Goal: Information Seeking & Learning: Check status

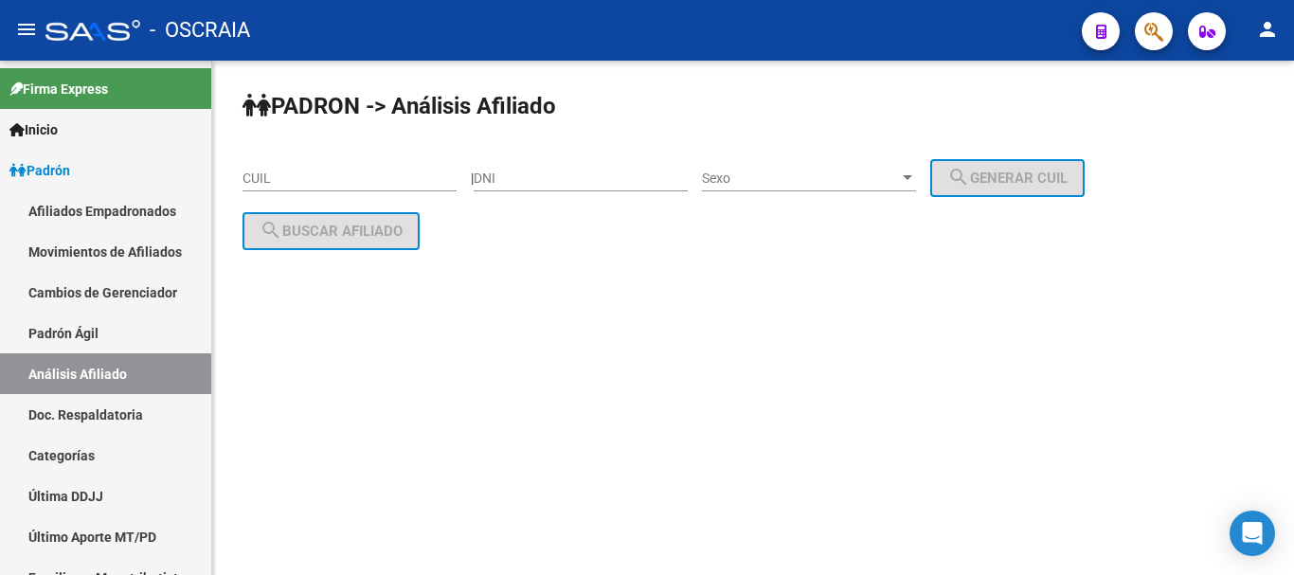
click at [377, 168] on div "CUIL" at bounding box center [350, 173] width 214 height 38
paste input "27-37983708-0"
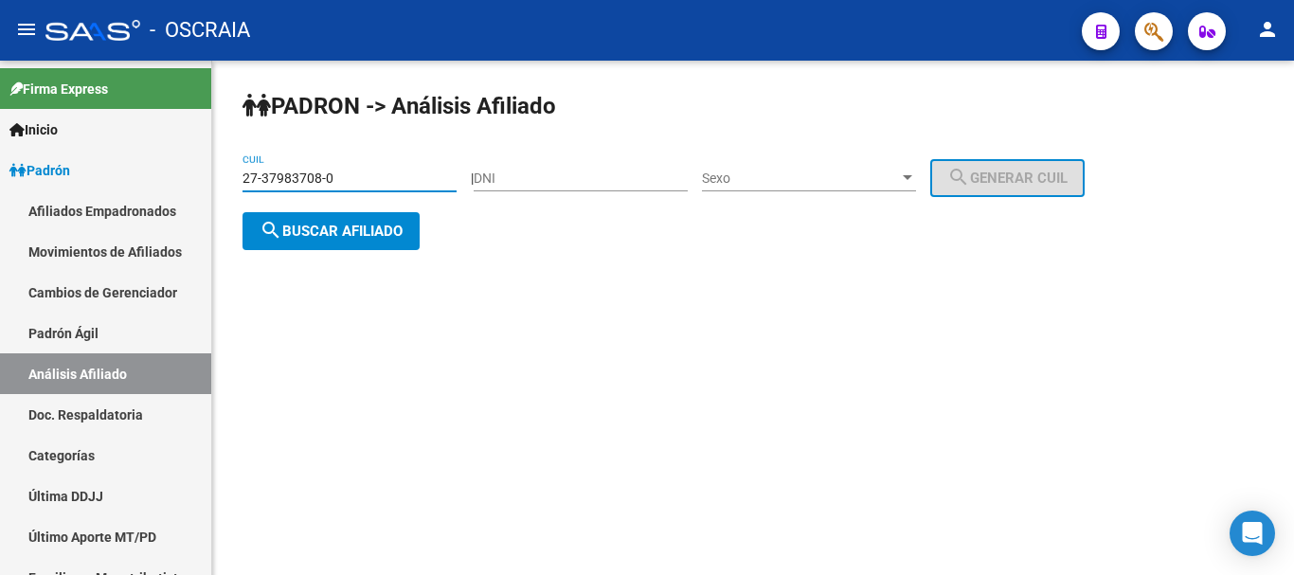
type input "27-37983708-0"
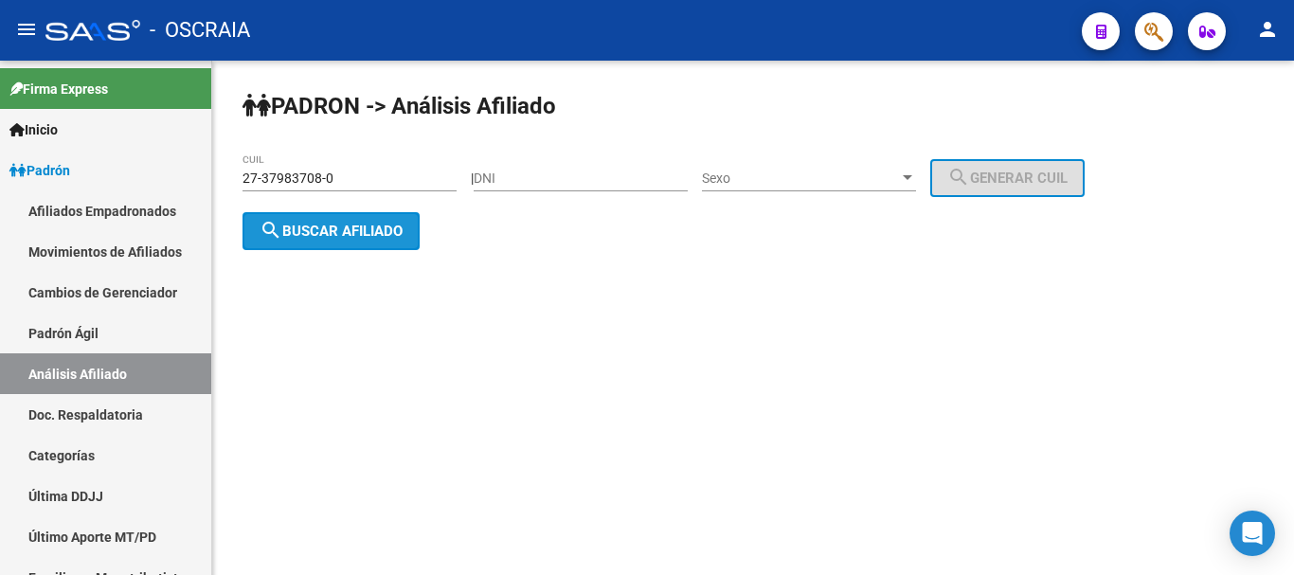
click at [352, 228] on span "search Buscar afiliado" at bounding box center [331, 231] width 143 height 17
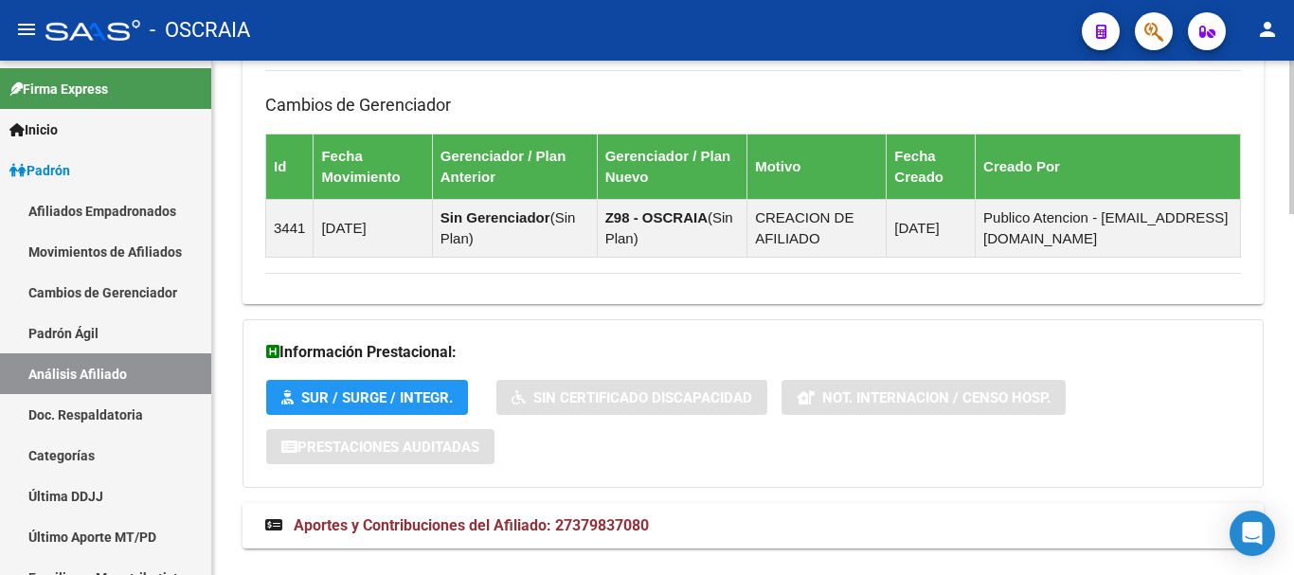
scroll to position [1205, 0]
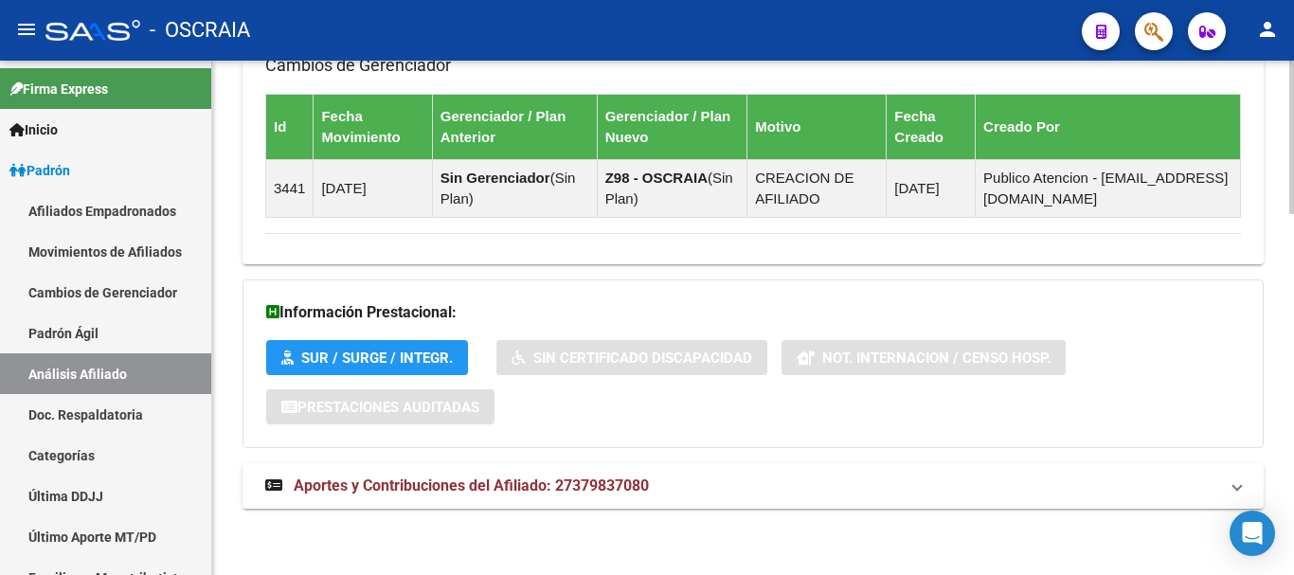
click at [533, 489] on span "Aportes y Contribuciones del Afiliado: 27379837080" at bounding box center [471, 486] width 355 height 18
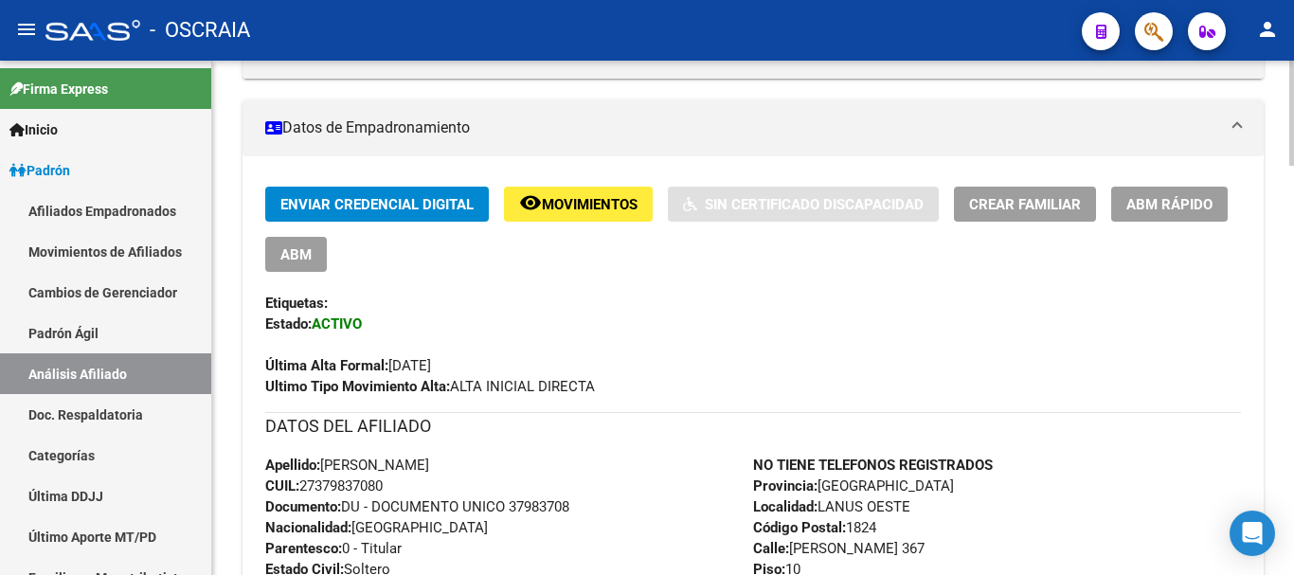
scroll to position [352, 0]
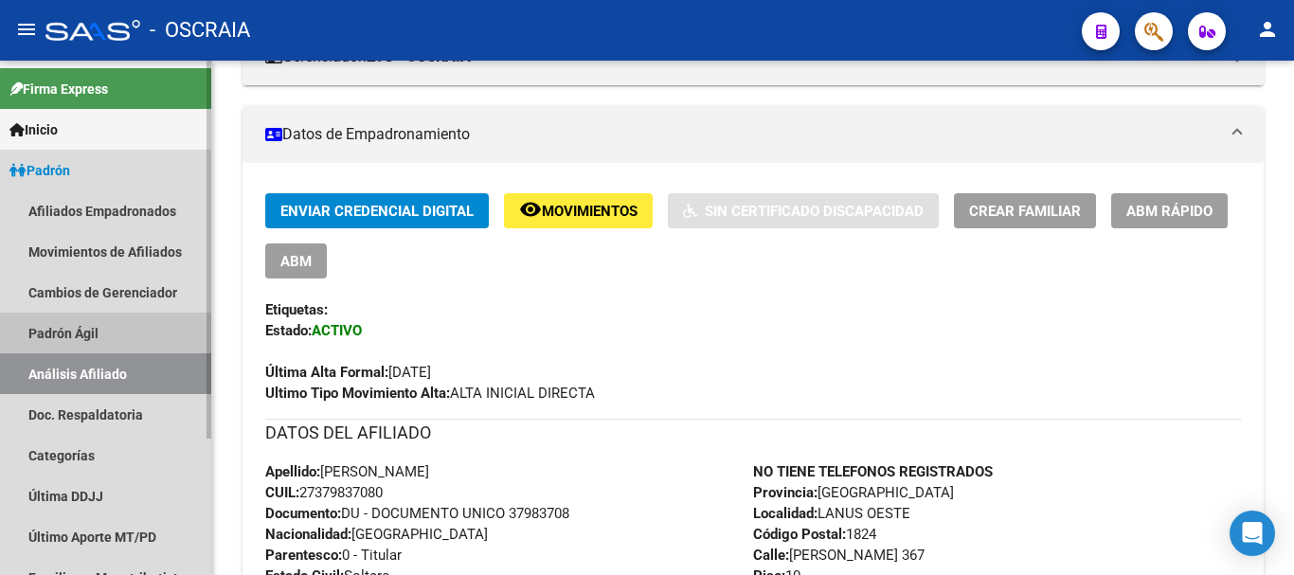
click at [63, 335] on link "Padrón Ágil" at bounding box center [105, 333] width 211 height 41
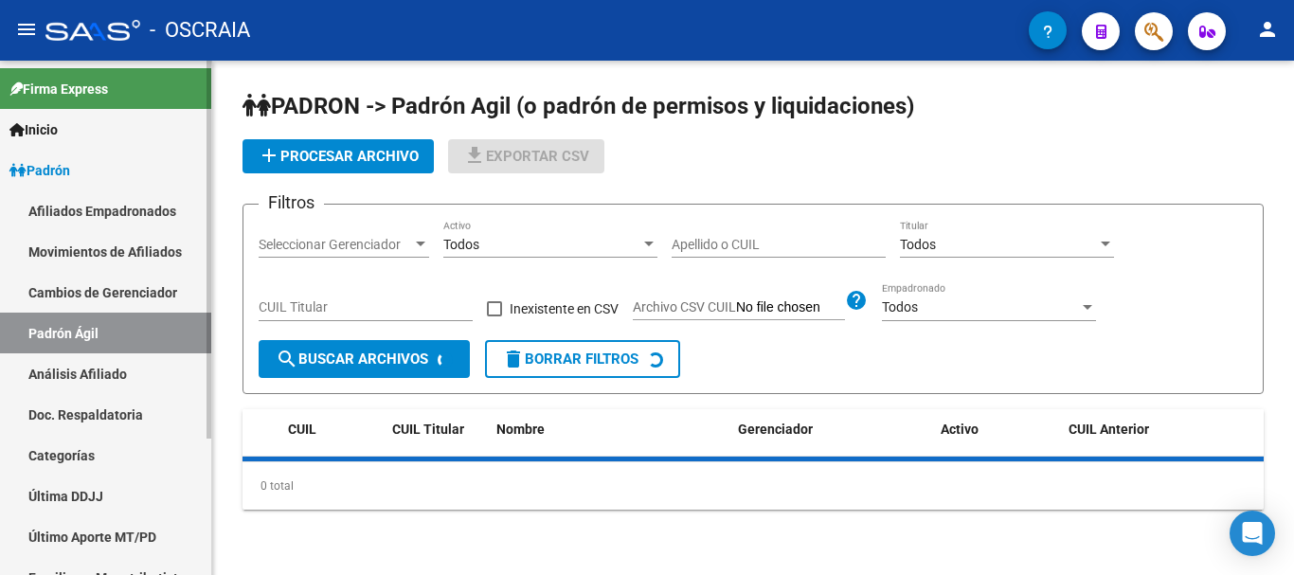
click at [63, 364] on link "Análisis Afiliado" at bounding box center [105, 373] width 211 height 41
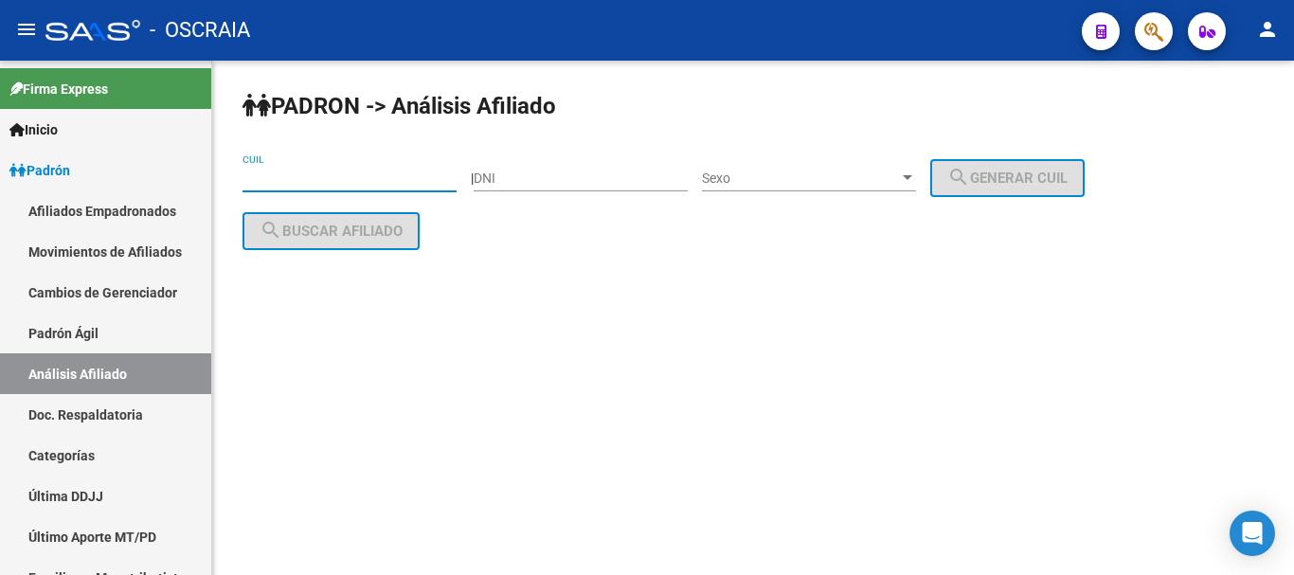
click at [334, 171] on input "CUIL" at bounding box center [350, 179] width 214 height 16
paste input "20-95156249-2"
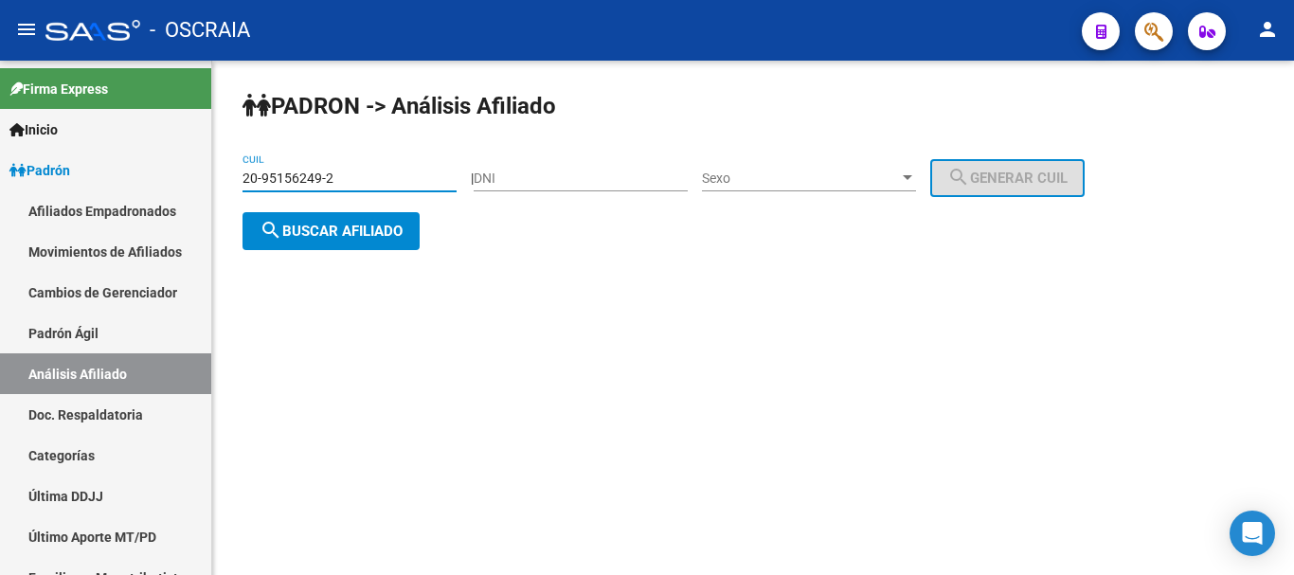
type input "20-95156249-2"
click at [370, 228] on span "search Buscar afiliado" at bounding box center [331, 231] width 143 height 17
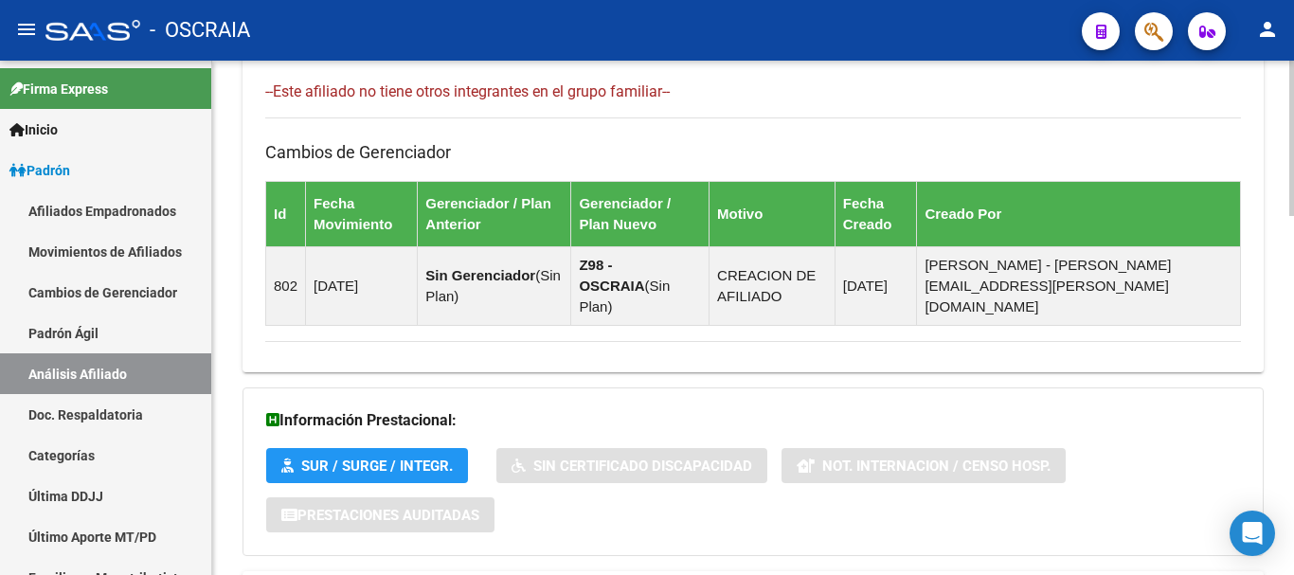
scroll to position [1184, 0]
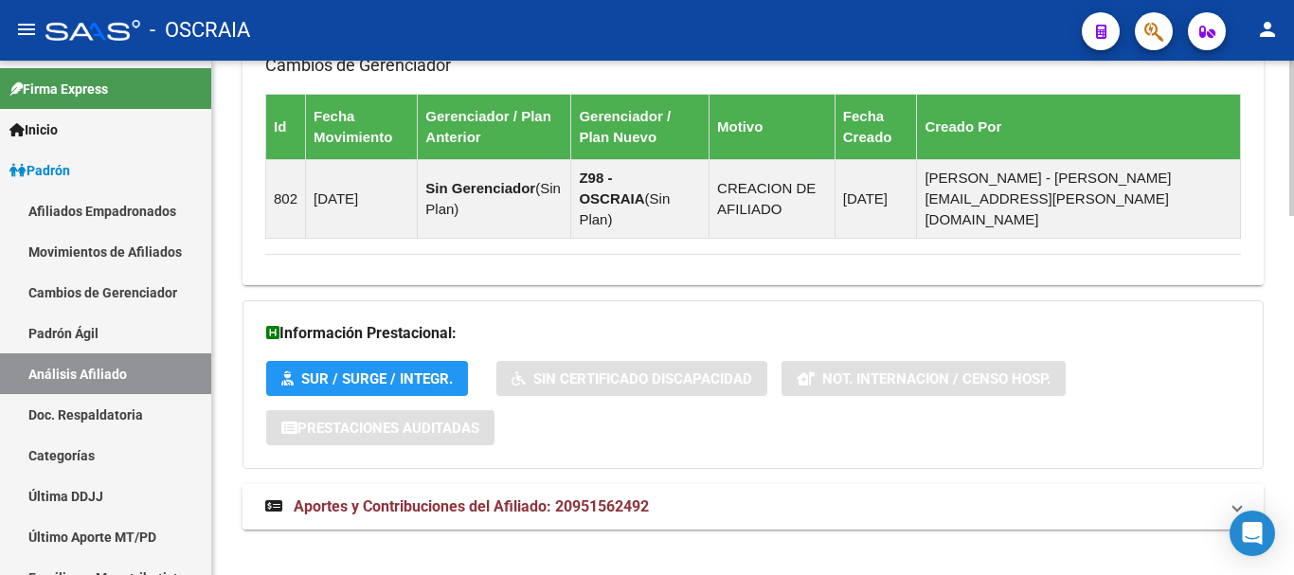
click at [415, 497] on span "Aportes y Contribuciones del Afiliado: 20951562492" at bounding box center [471, 506] width 355 height 18
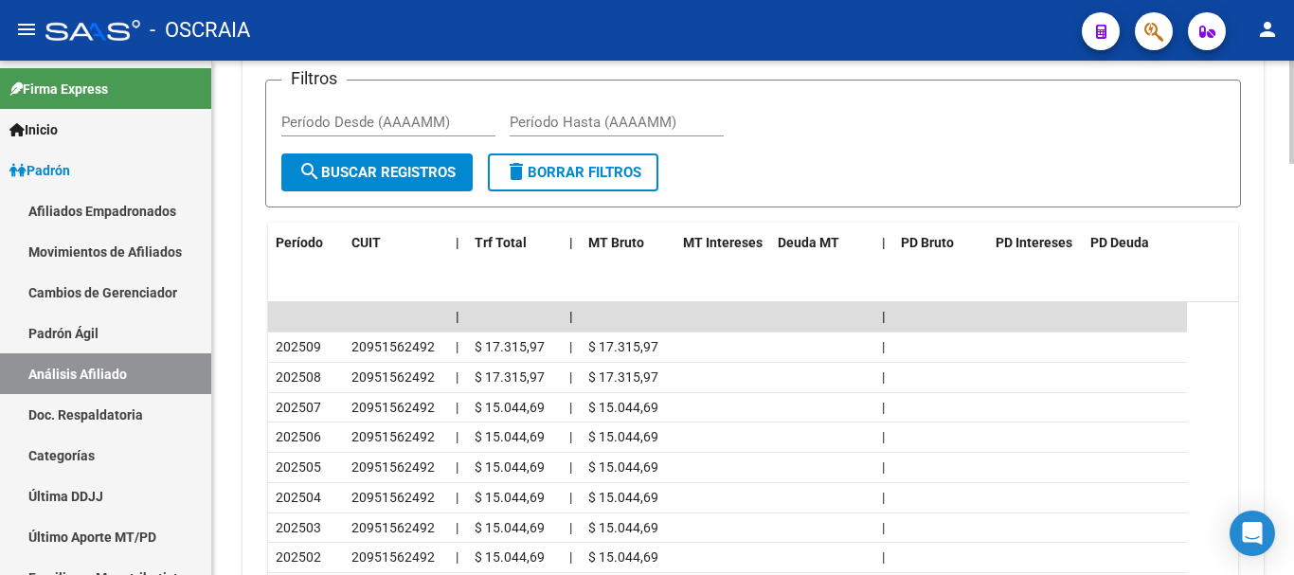
scroll to position [1848, 0]
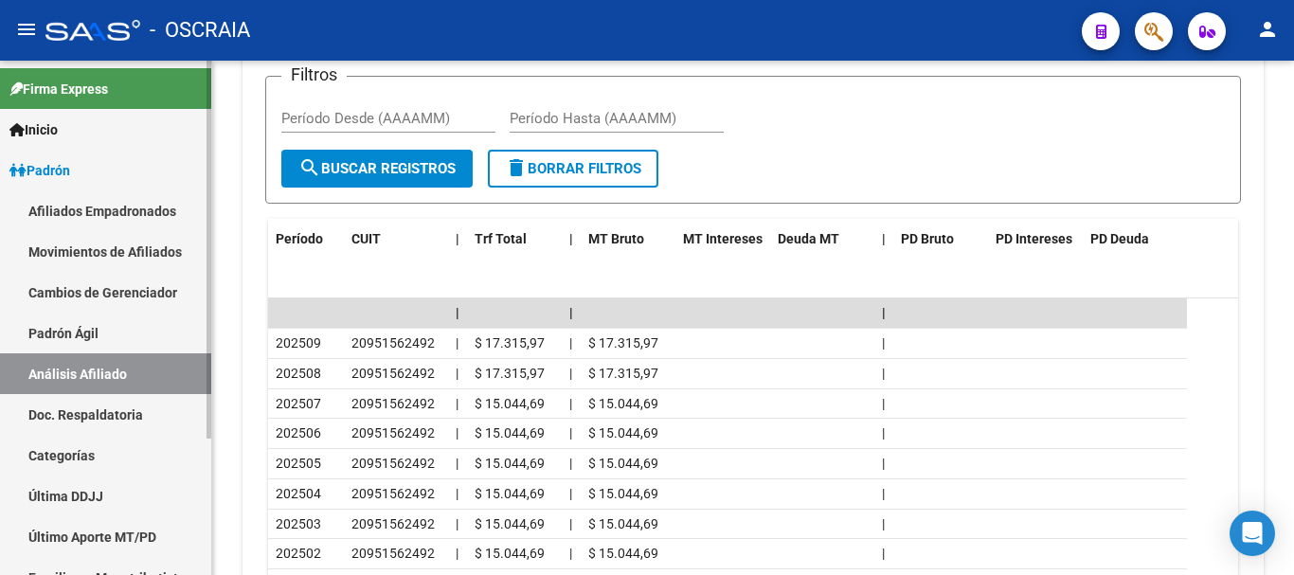
click at [88, 361] on link "Análisis Afiliado" at bounding box center [105, 373] width 211 height 41
click at [81, 334] on link "Padrón Ágil" at bounding box center [105, 333] width 211 height 41
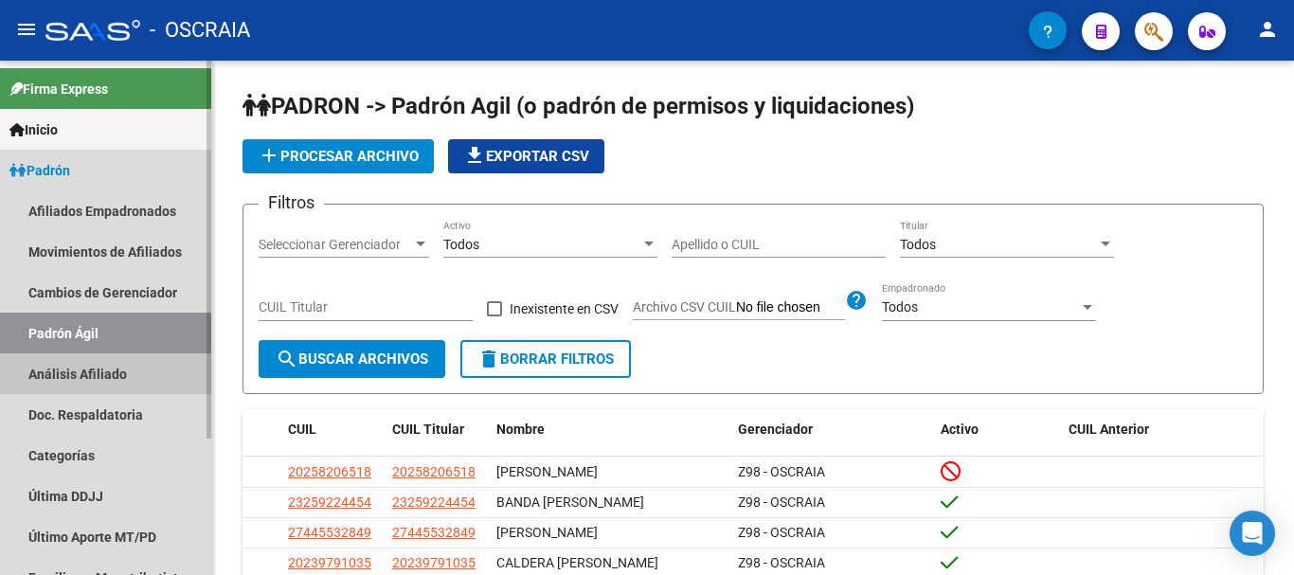
drag, startPoint x: 81, startPoint y: 364, endPoint x: 158, endPoint y: 380, distance: 79.4
click at [82, 364] on link "Análisis Afiliado" at bounding box center [105, 373] width 211 height 41
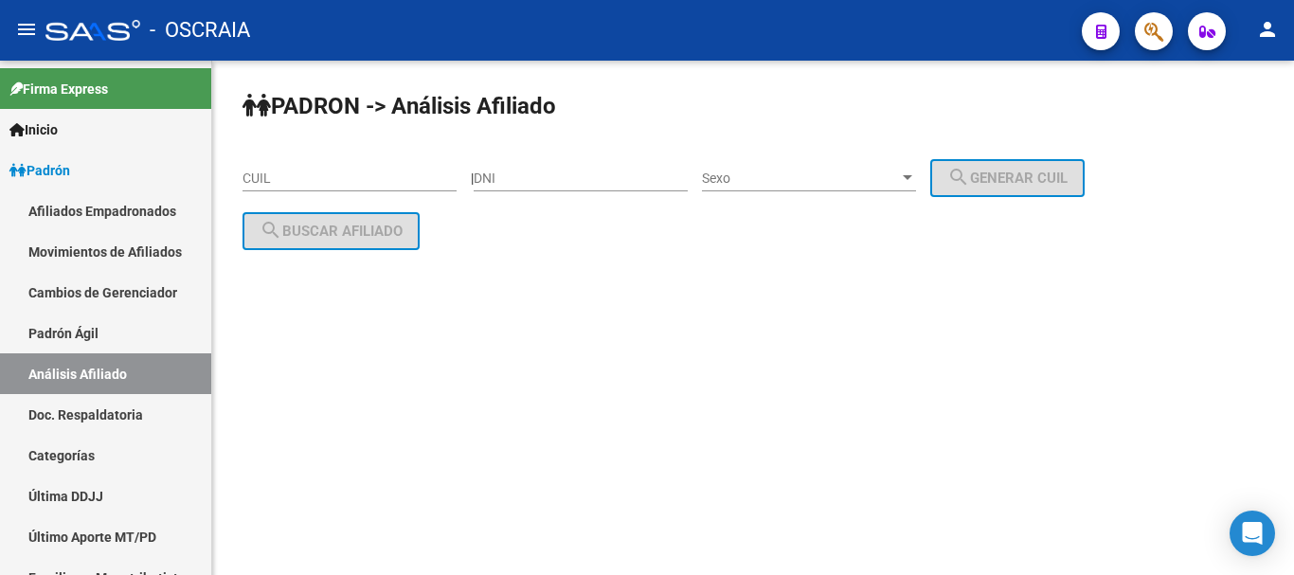
click at [308, 167] on div "CUIL" at bounding box center [350, 173] width 214 height 38
click at [308, 175] on input "CUIL" at bounding box center [350, 179] width 214 height 16
paste input "20-16367555-3"
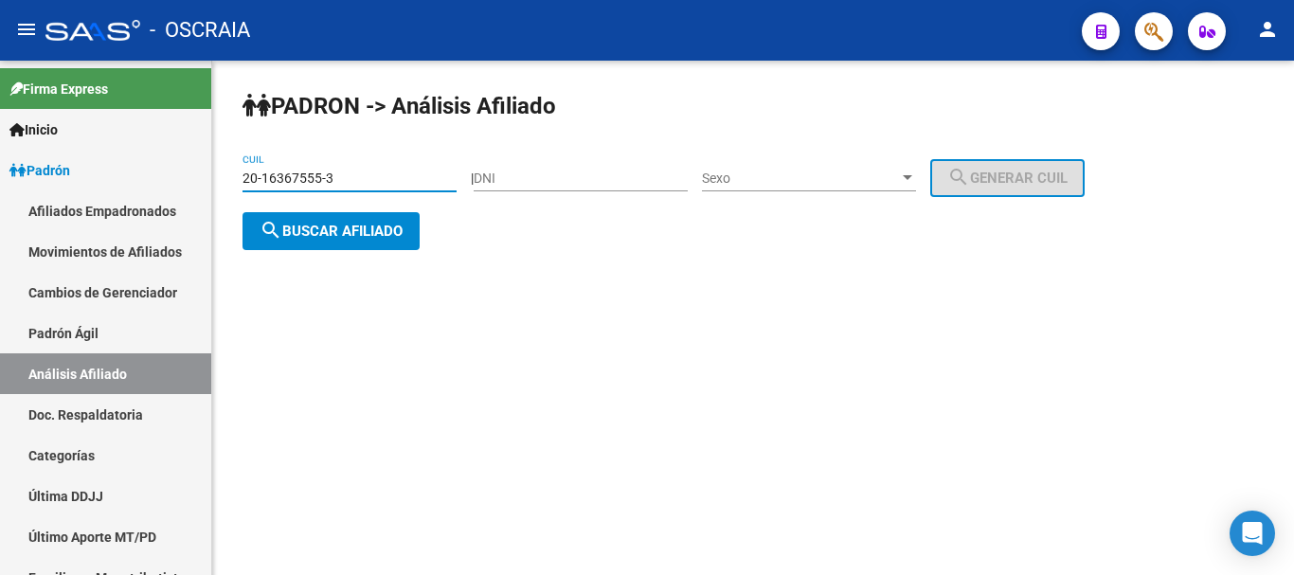
type input "20-16367555-3"
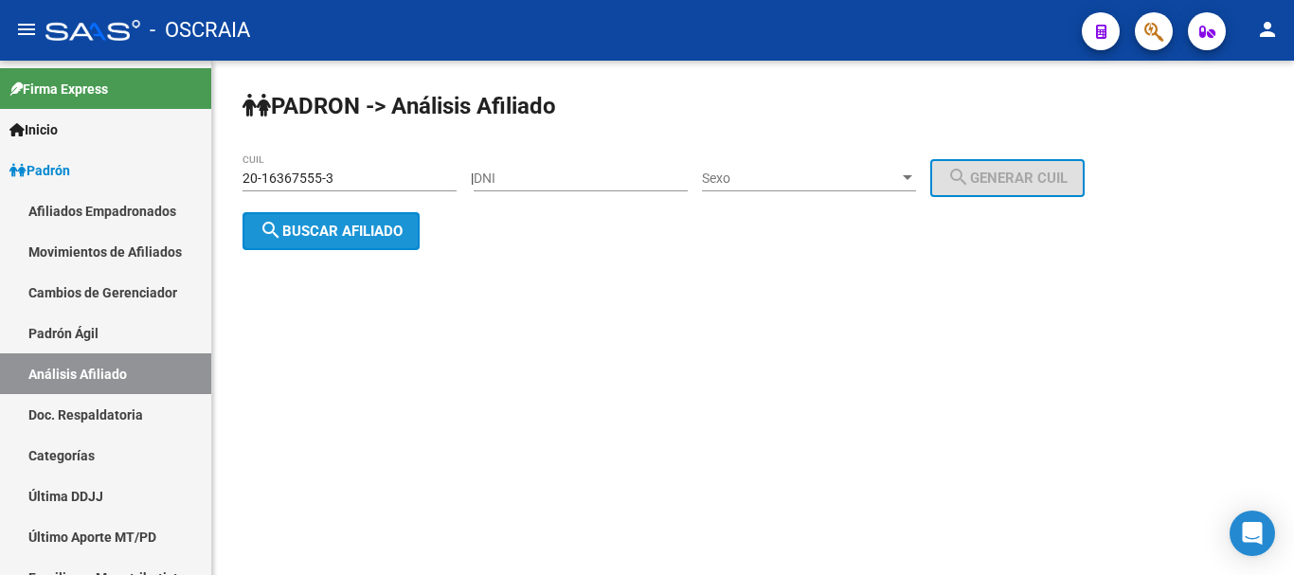
click at [364, 215] on button "search Buscar afiliado" at bounding box center [331, 231] width 177 height 38
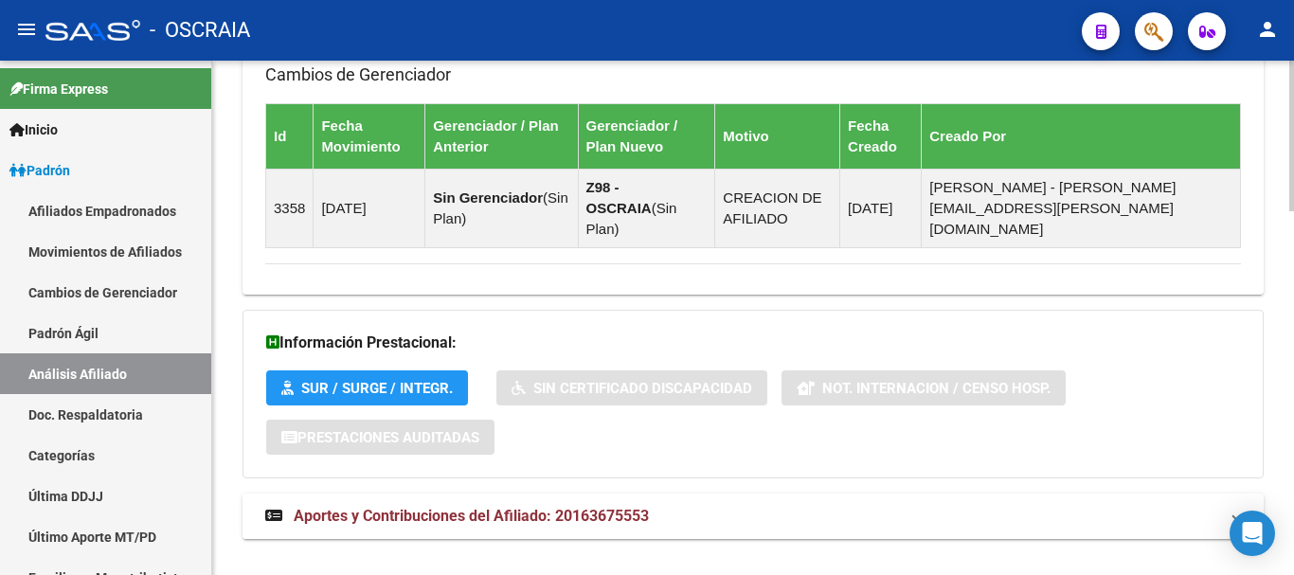
scroll to position [1247, 0]
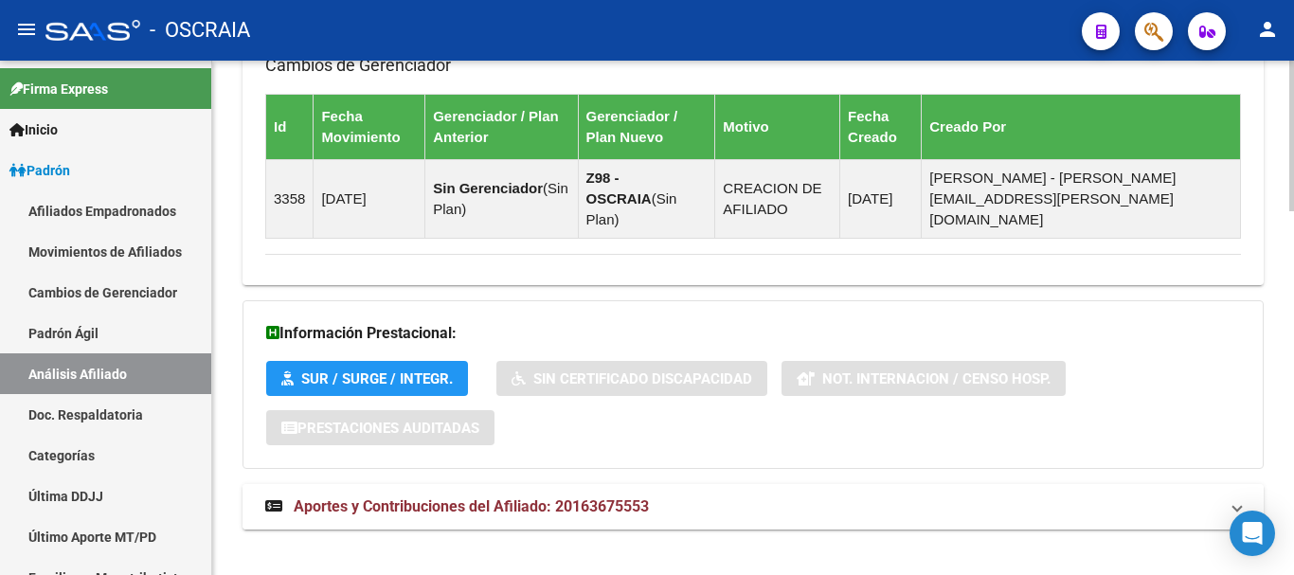
click at [489, 497] on span "Aportes y Contribuciones del Afiliado: 20163675553" at bounding box center [471, 506] width 355 height 18
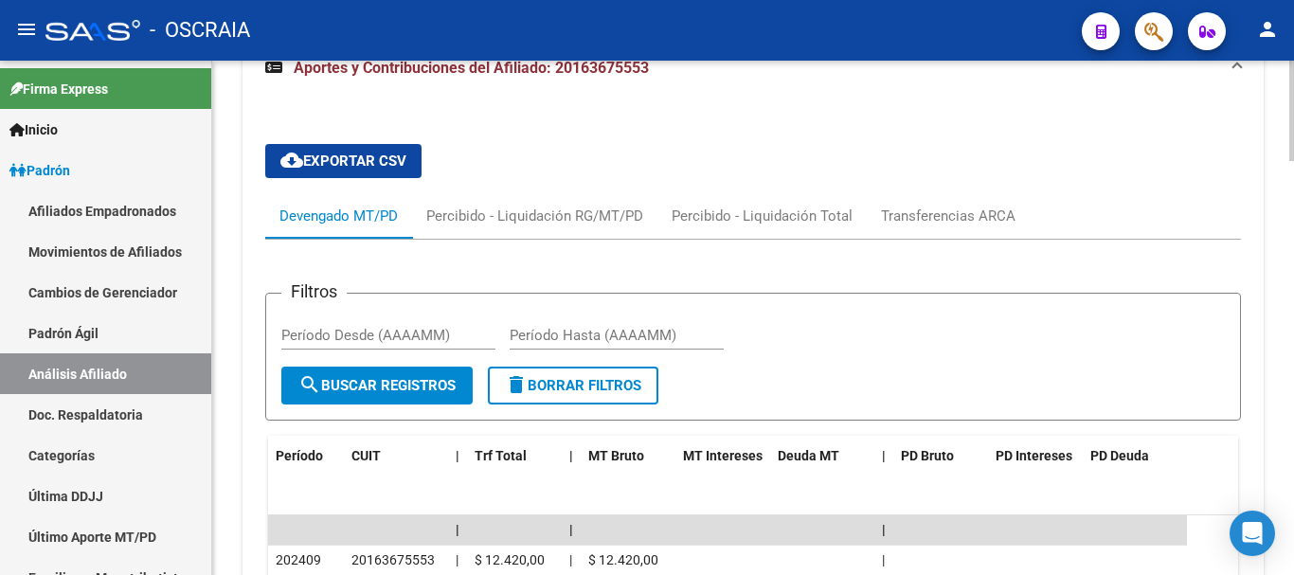
scroll to position [1721, 0]
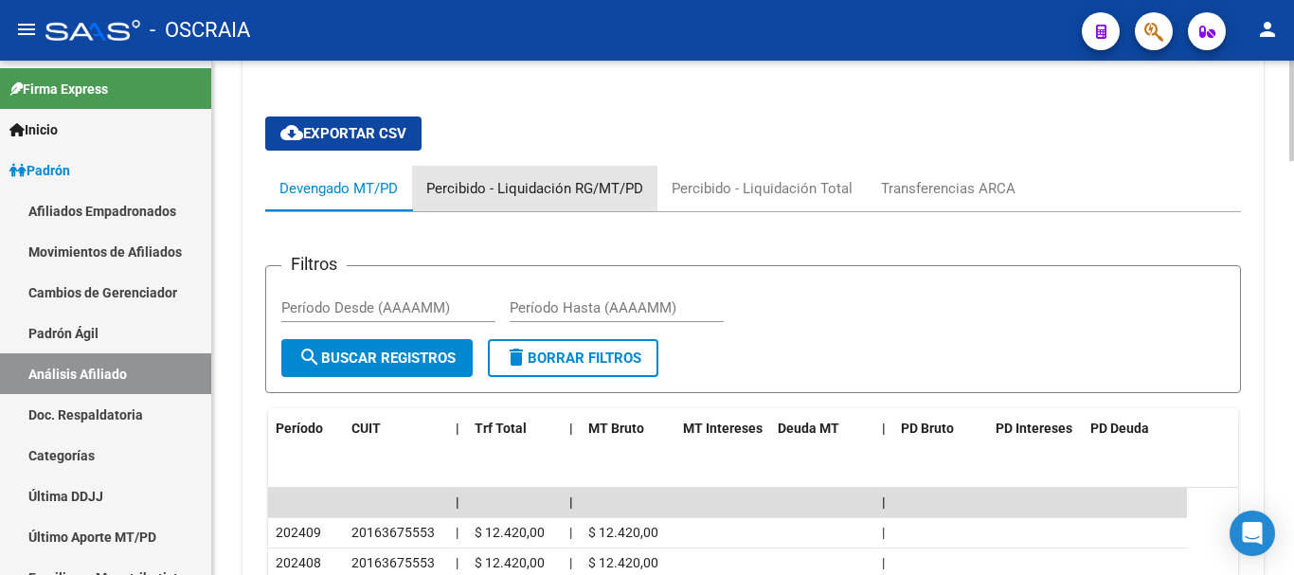
click at [601, 178] on div "Percibido - Liquidación RG/MT/PD" at bounding box center [534, 188] width 217 height 21
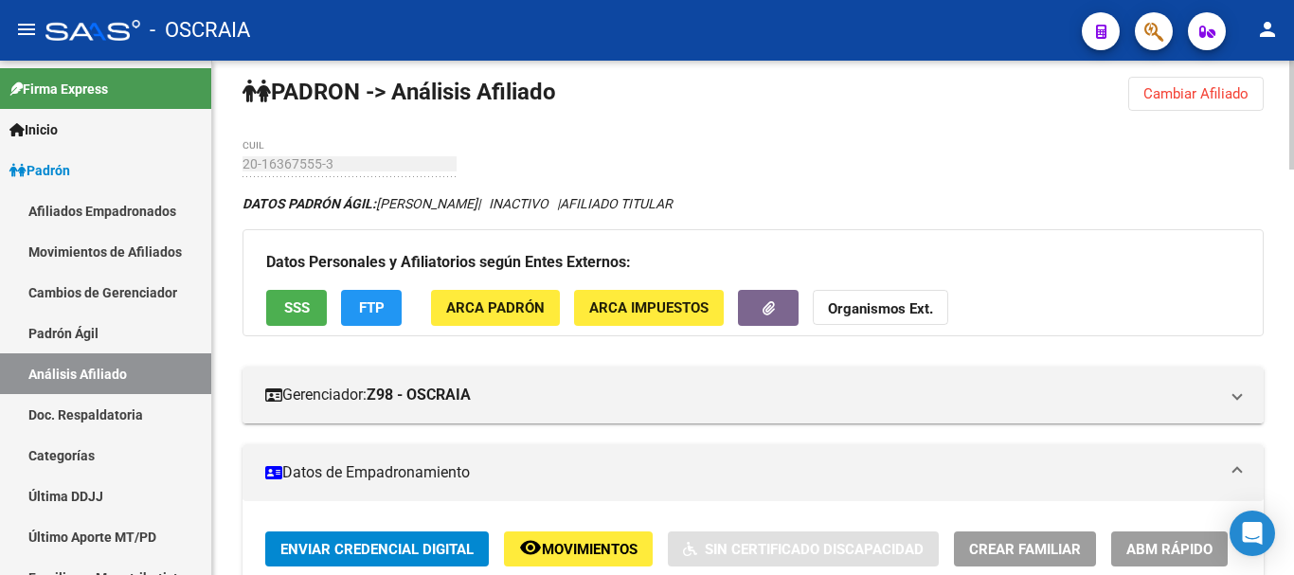
scroll to position [0, 0]
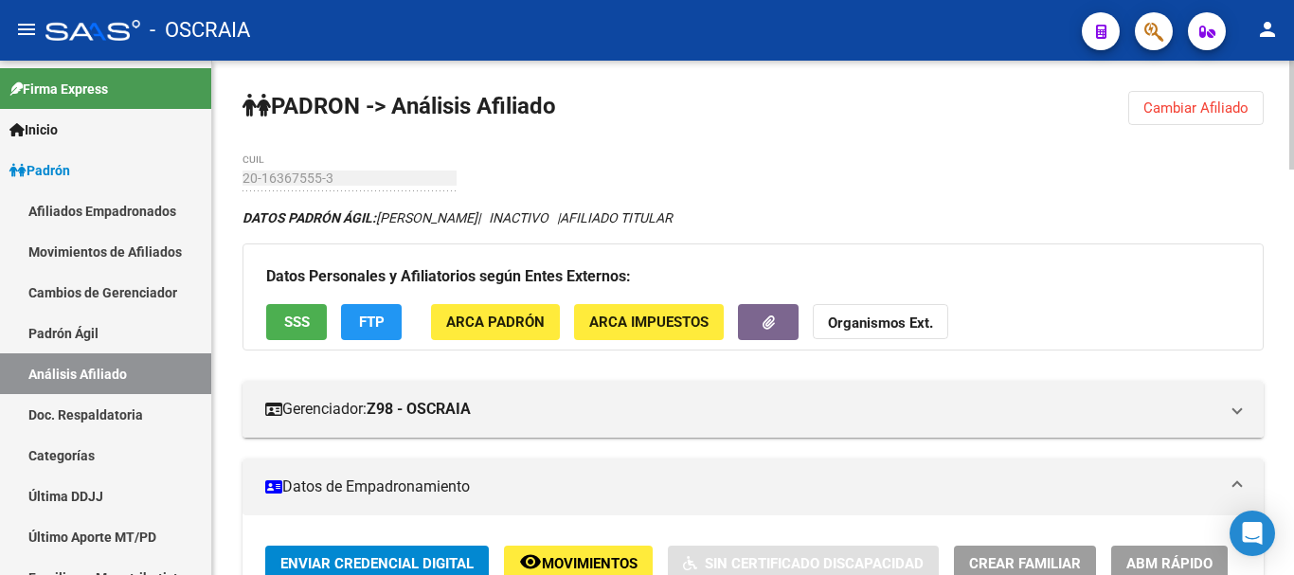
drag, startPoint x: 292, startPoint y: 167, endPoint x: 656, endPoint y: 164, distance: 363.9
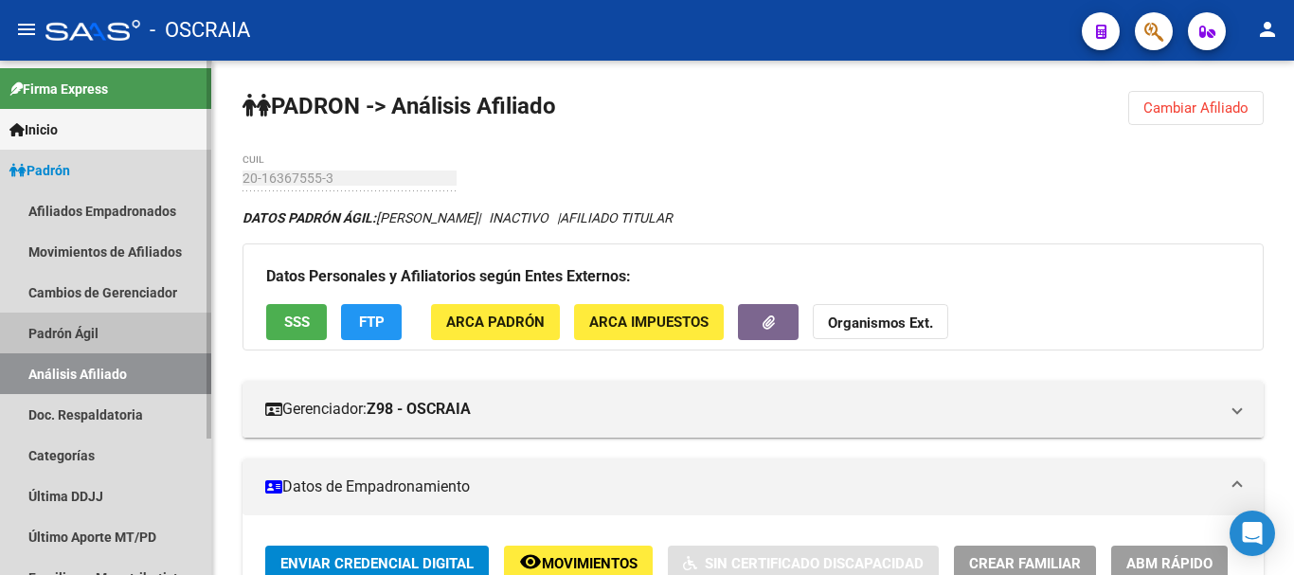
click at [106, 330] on link "Padrón Ágil" at bounding box center [105, 333] width 211 height 41
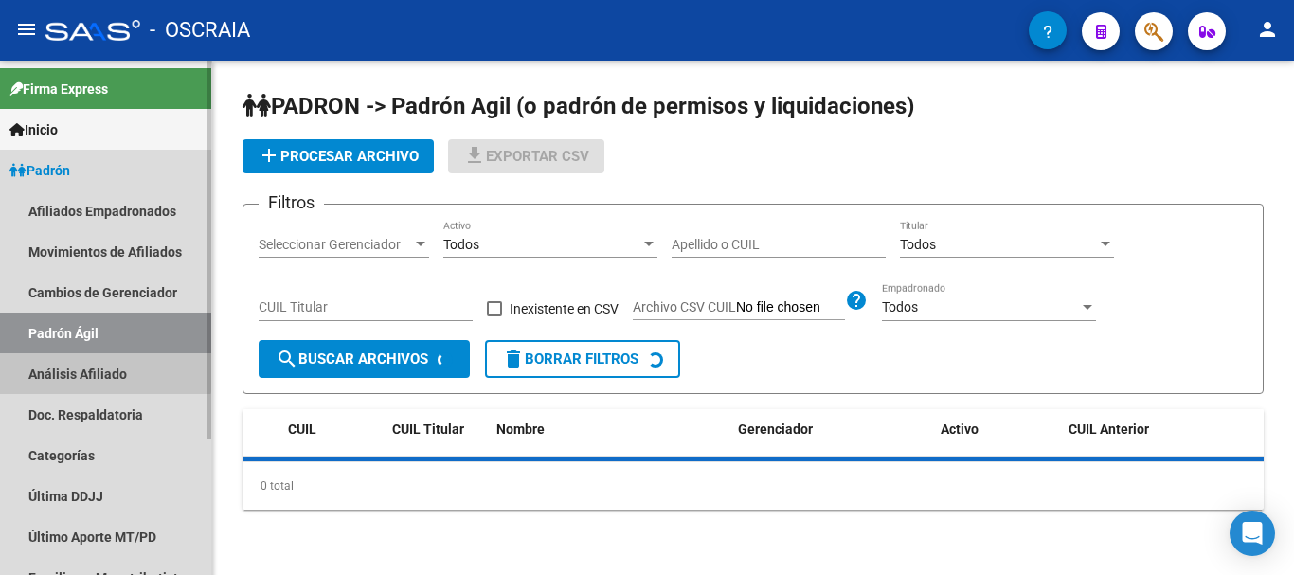
click at [105, 368] on link "Análisis Afiliado" at bounding box center [105, 373] width 211 height 41
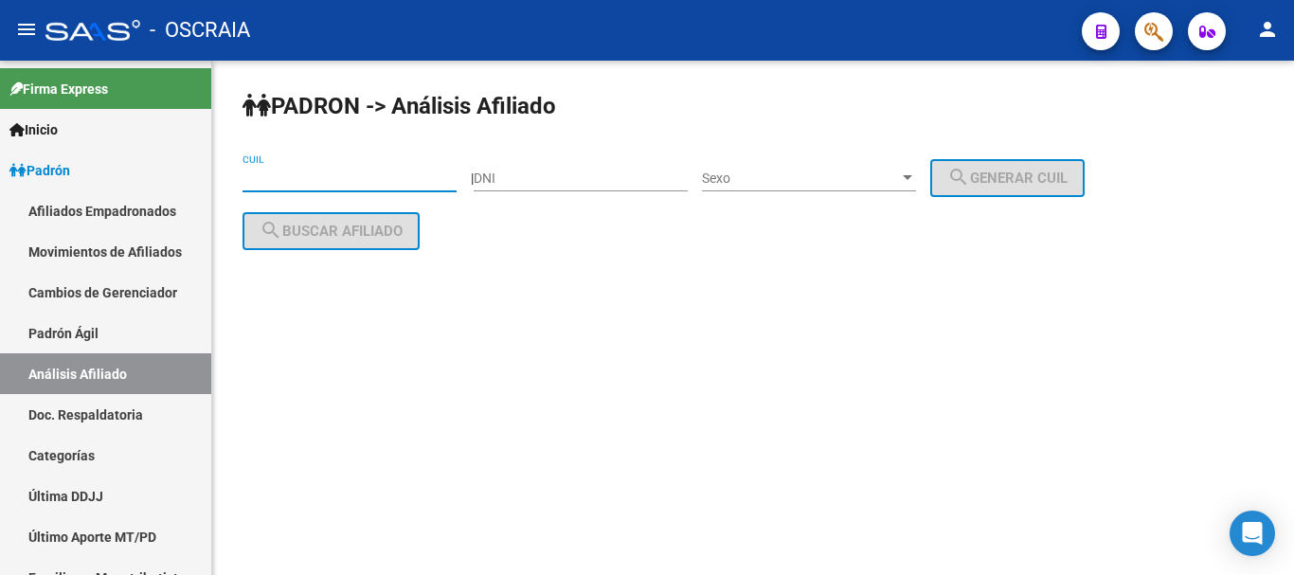
click at [312, 183] on input "CUIL" at bounding box center [350, 179] width 214 height 16
paste input "20-38824264-8"
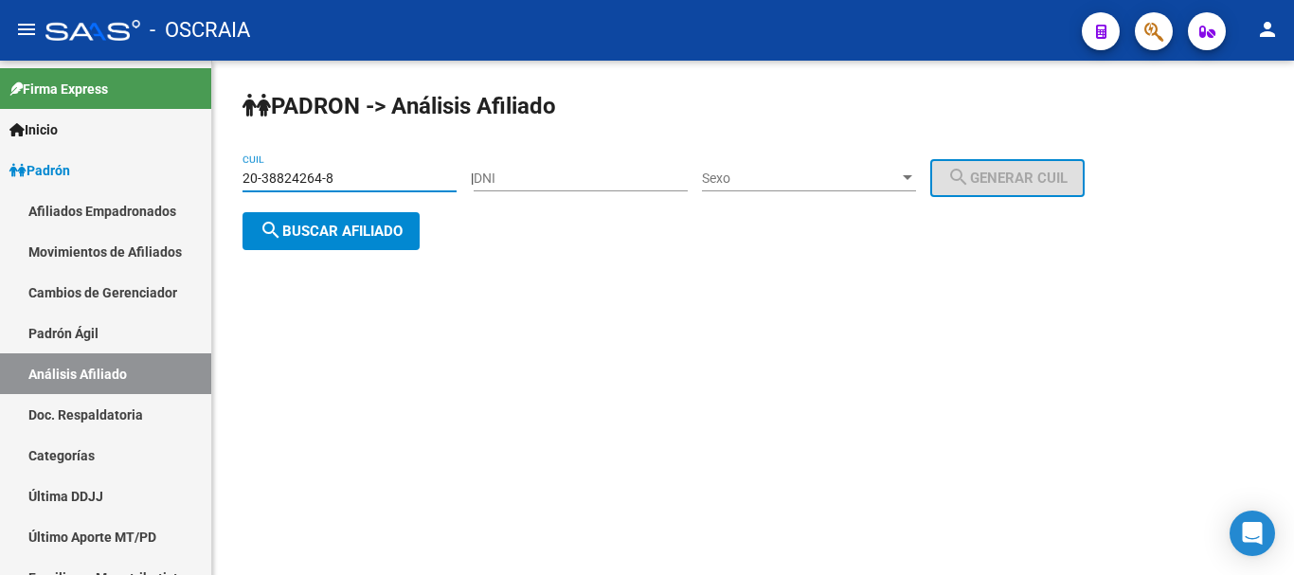
type input "20-38824264-8"
click at [327, 208] on div "PADRON -> Análisis Afiliado 20-38824264-8 CUIL | DNI Sexo Sexo search Generar C…" at bounding box center [753, 186] width 1082 height 250
click at [327, 232] on span "search Buscar afiliado" at bounding box center [331, 231] width 143 height 17
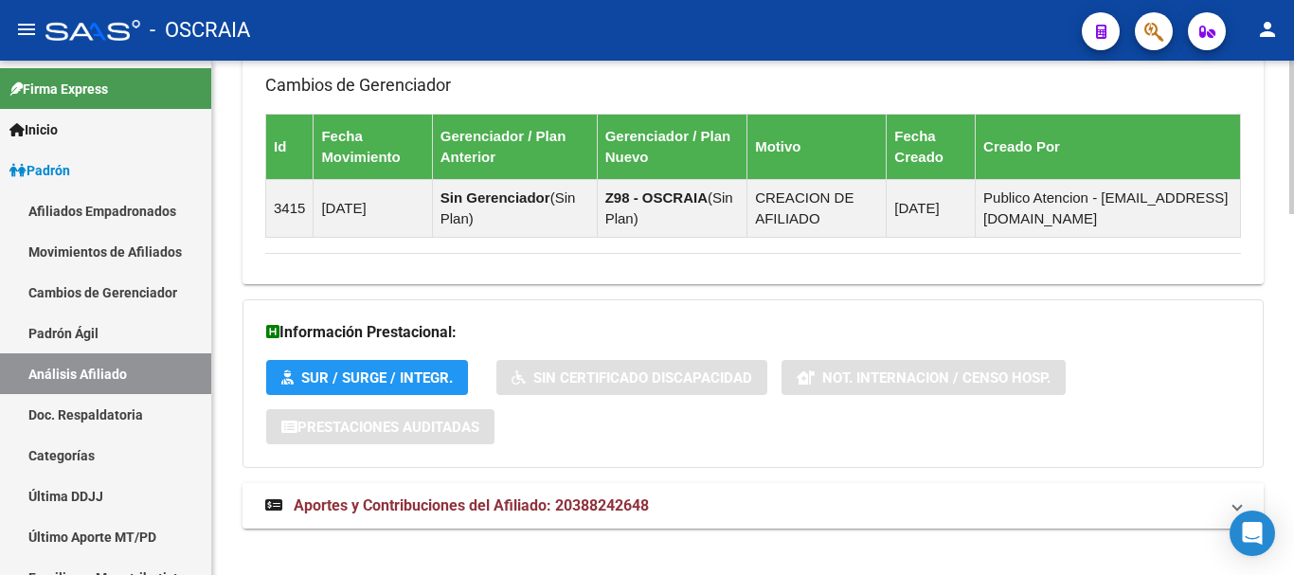
scroll to position [1205, 0]
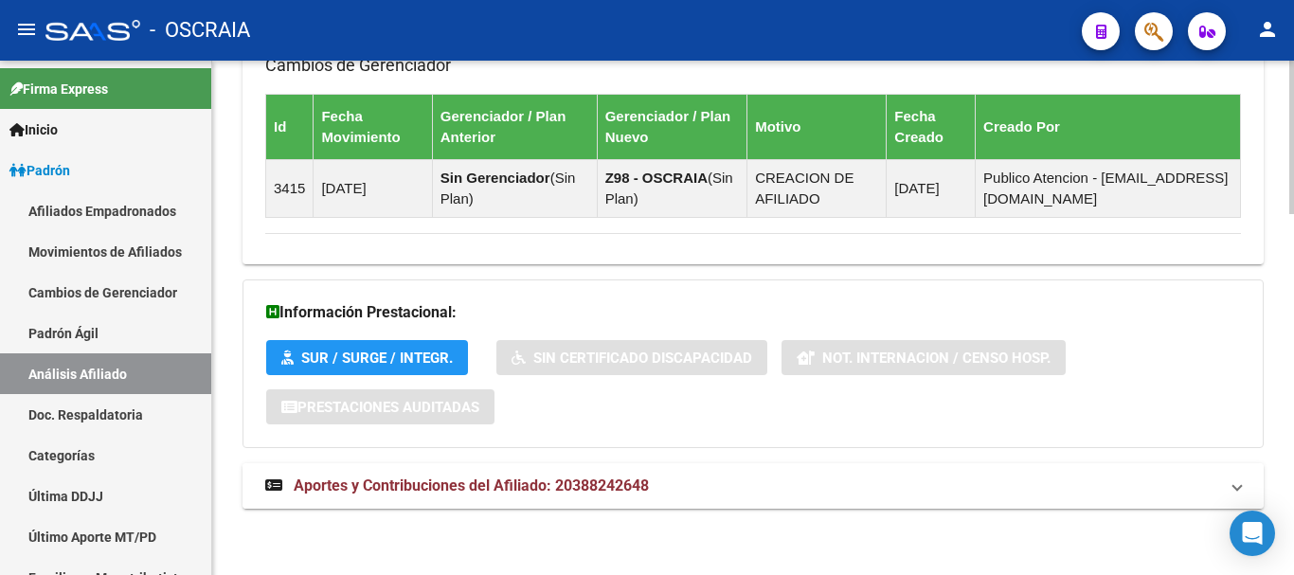
click at [389, 488] on span "Aportes y Contribuciones del Afiliado: 20388242648" at bounding box center [471, 486] width 355 height 18
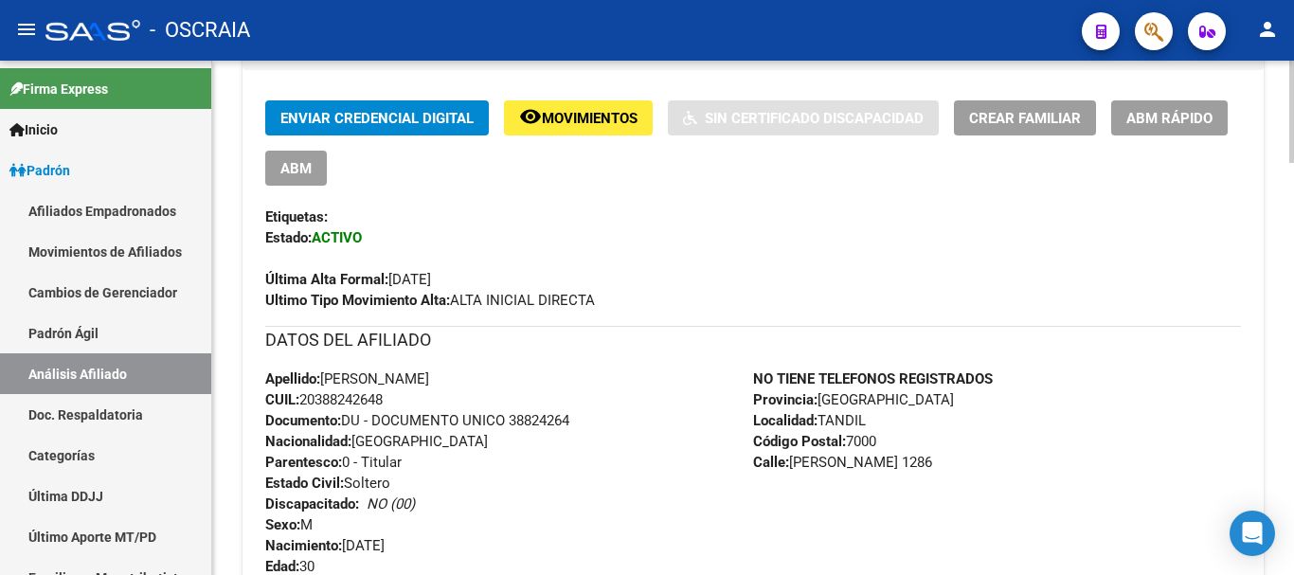
scroll to position [447, 0]
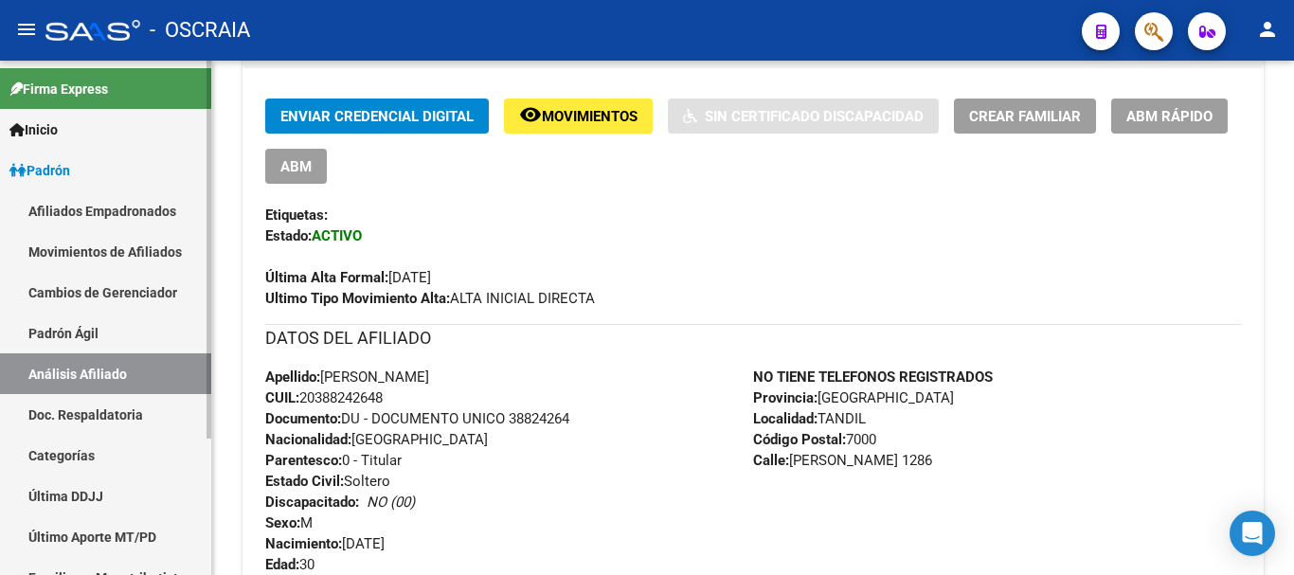
click at [53, 335] on link "Padrón Ágil" at bounding box center [105, 333] width 211 height 41
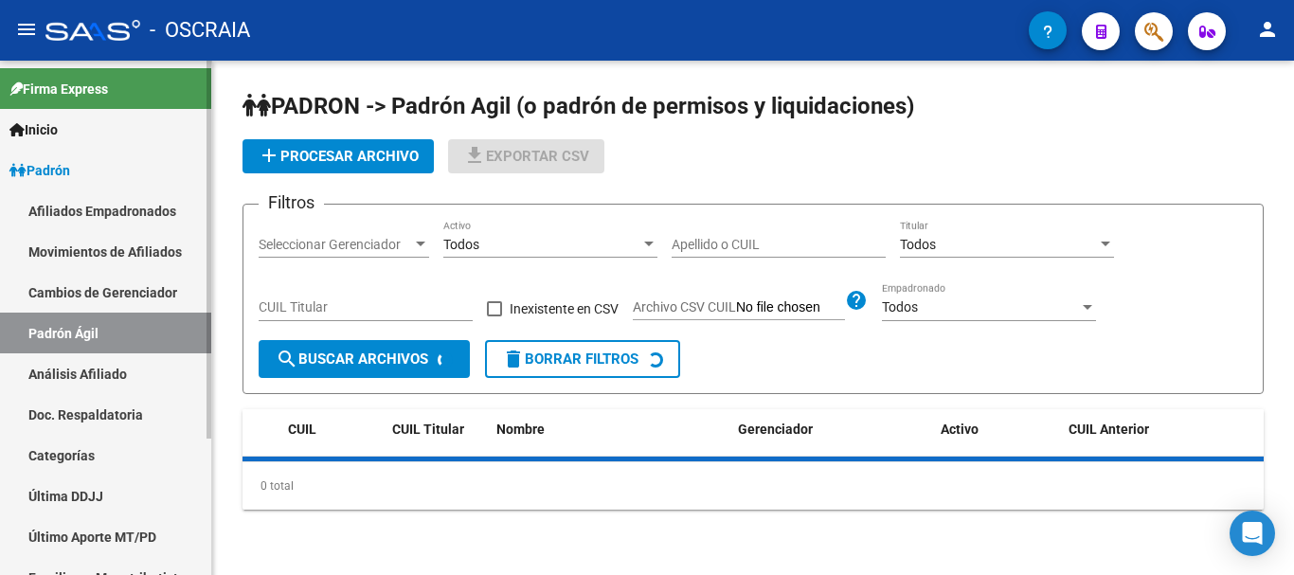
click at [53, 369] on link "Análisis Afiliado" at bounding box center [105, 373] width 211 height 41
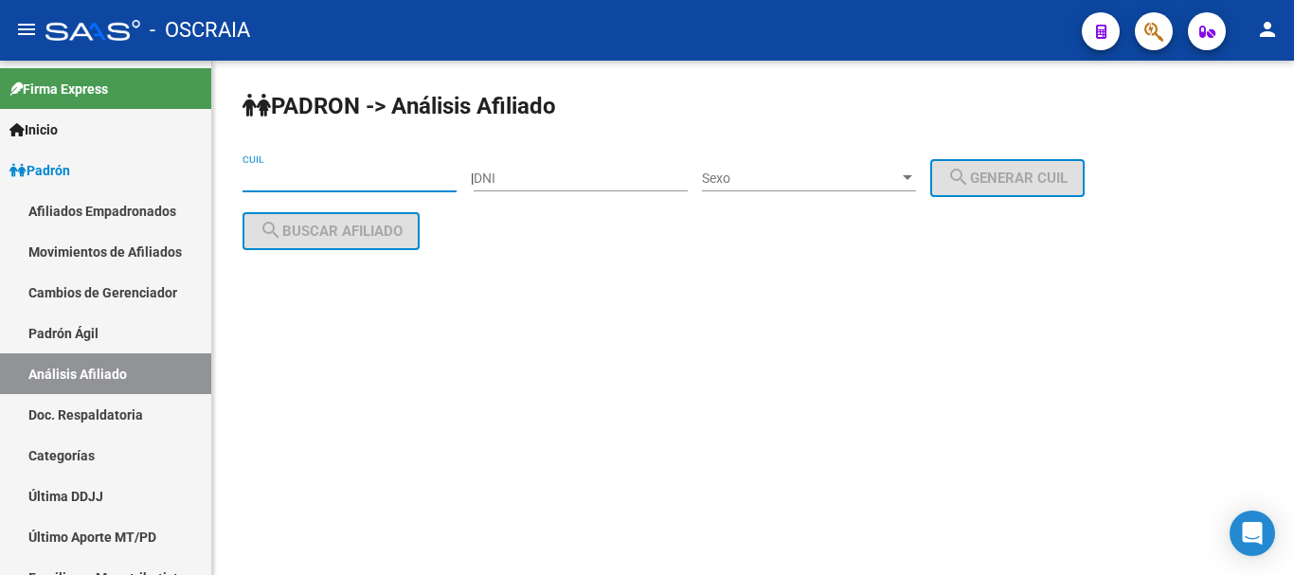
click at [309, 171] on input "CUIL" at bounding box center [350, 179] width 214 height 16
paste input "20-16454302-2"
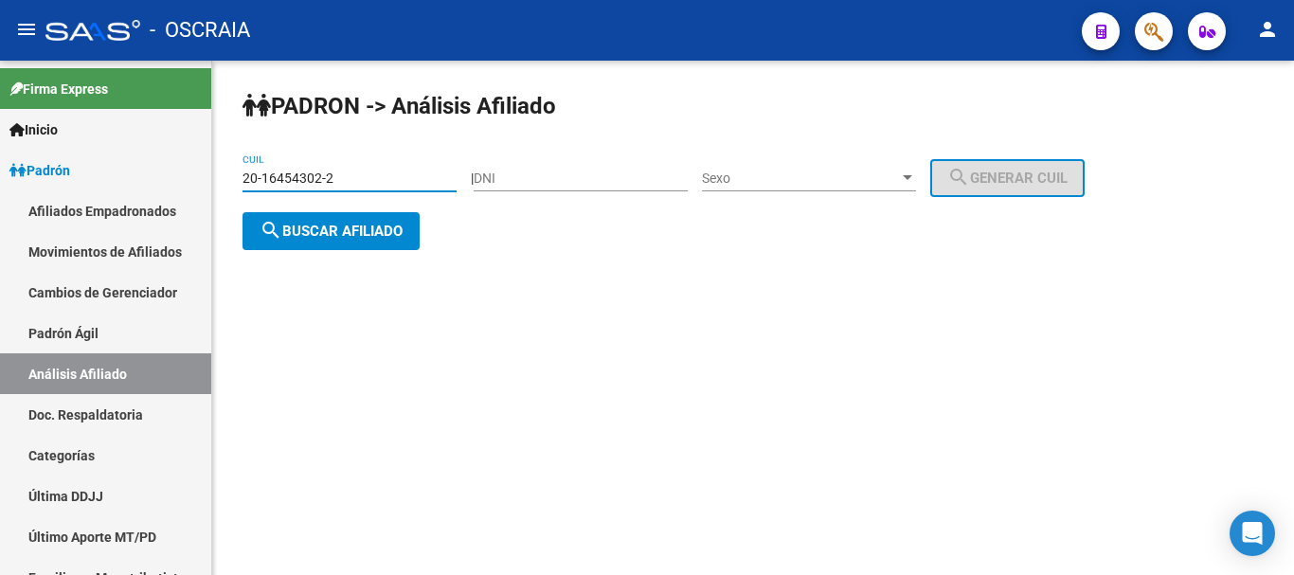
type input "20-16454302-2"
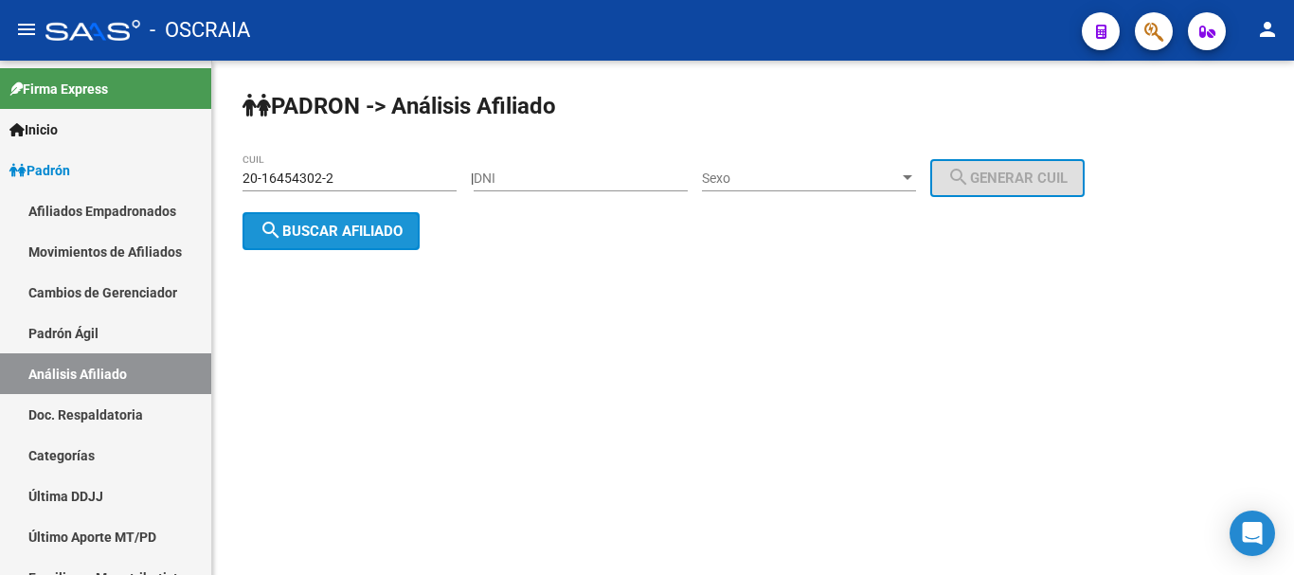
click at [345, 232] on span "search Buscar afiliado" at bounding box center [331, 231] width 143 height 17
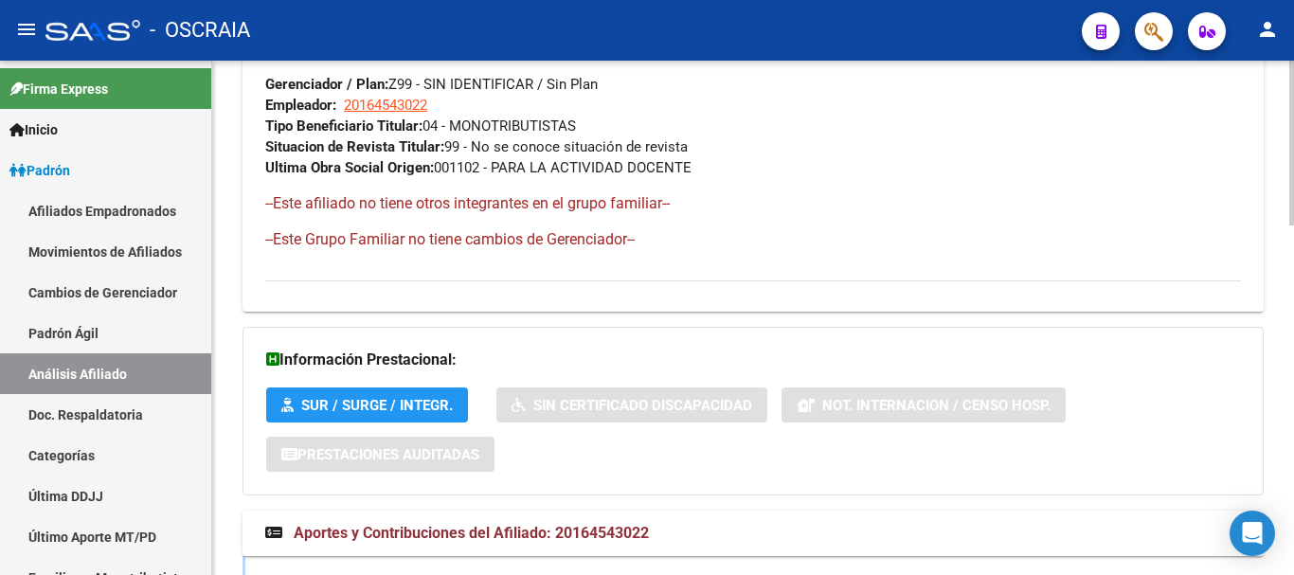
scroll to position [1090, 0]
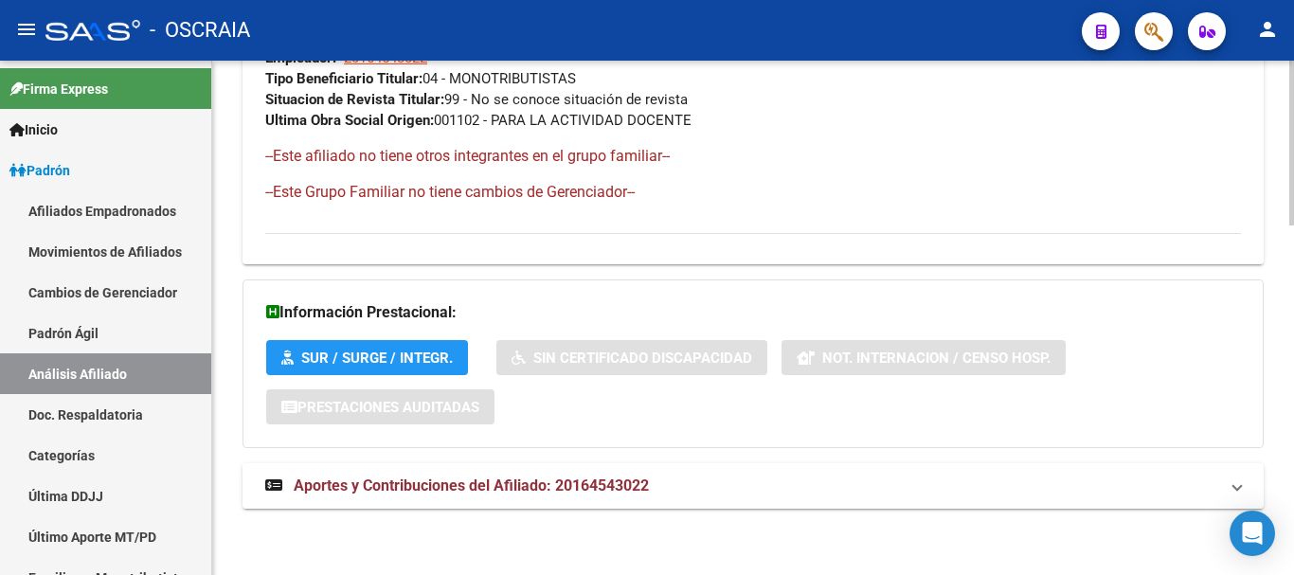
click at [560, 492] on span "Aportes y Contribuciones del Afiliado: 20164543022" at bounding box center [471, 486] width 355 height 18
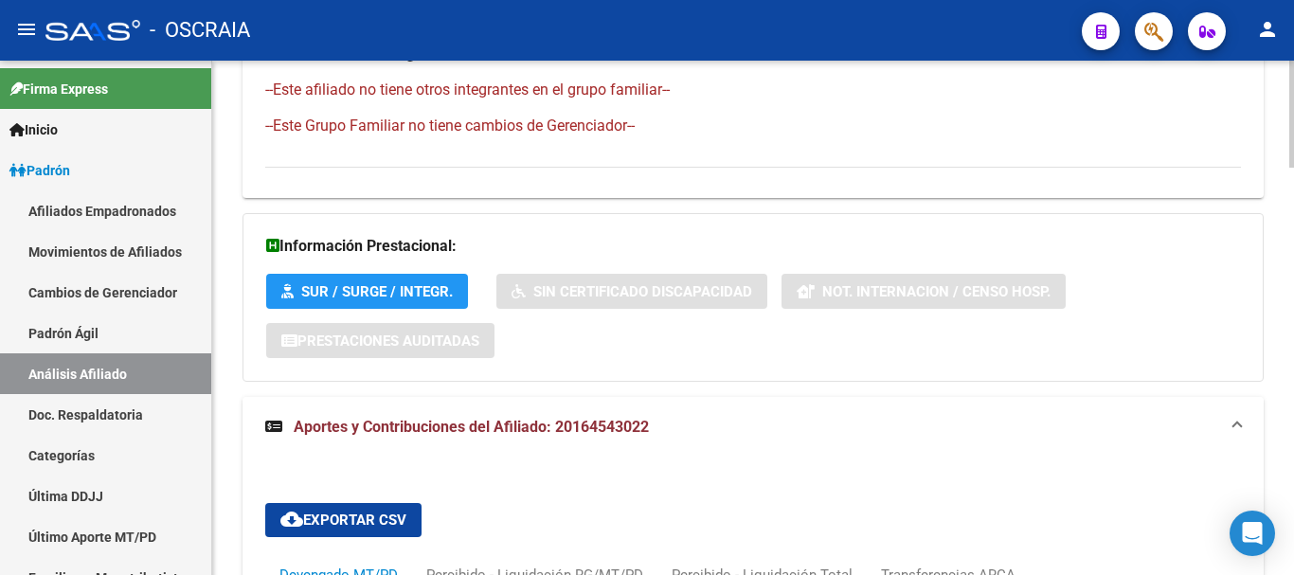
scroll to position [1279, 0]
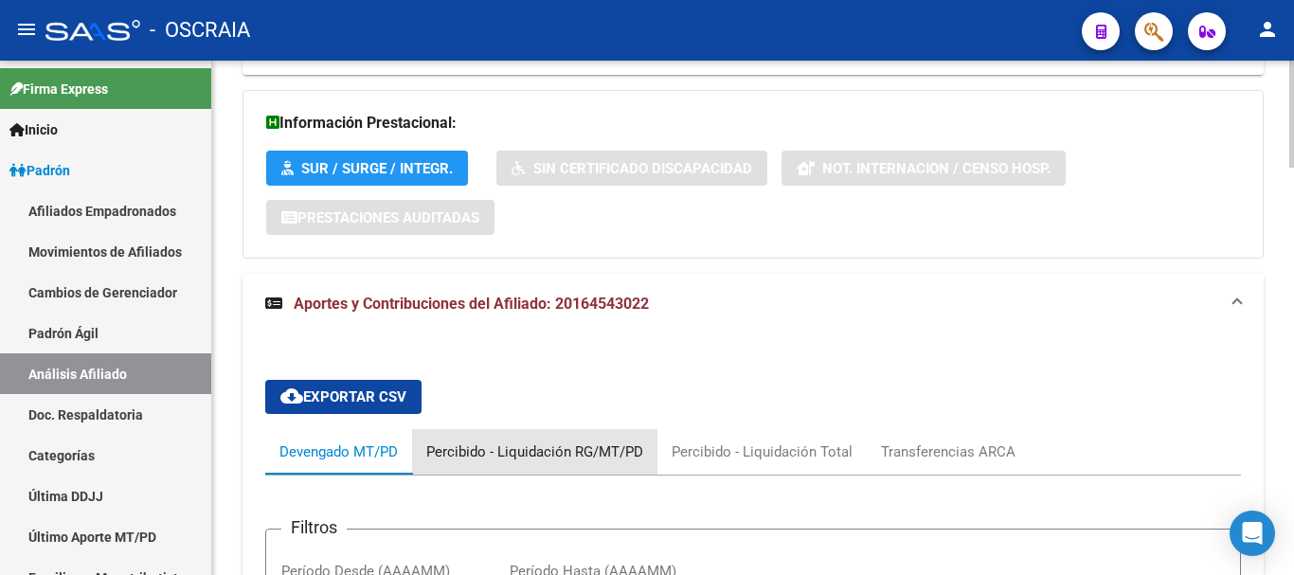
click at [576, 448] on div "Percibido - Liquidación RG/MT/PD" at bounding box center [534, 452] width 217 height 21
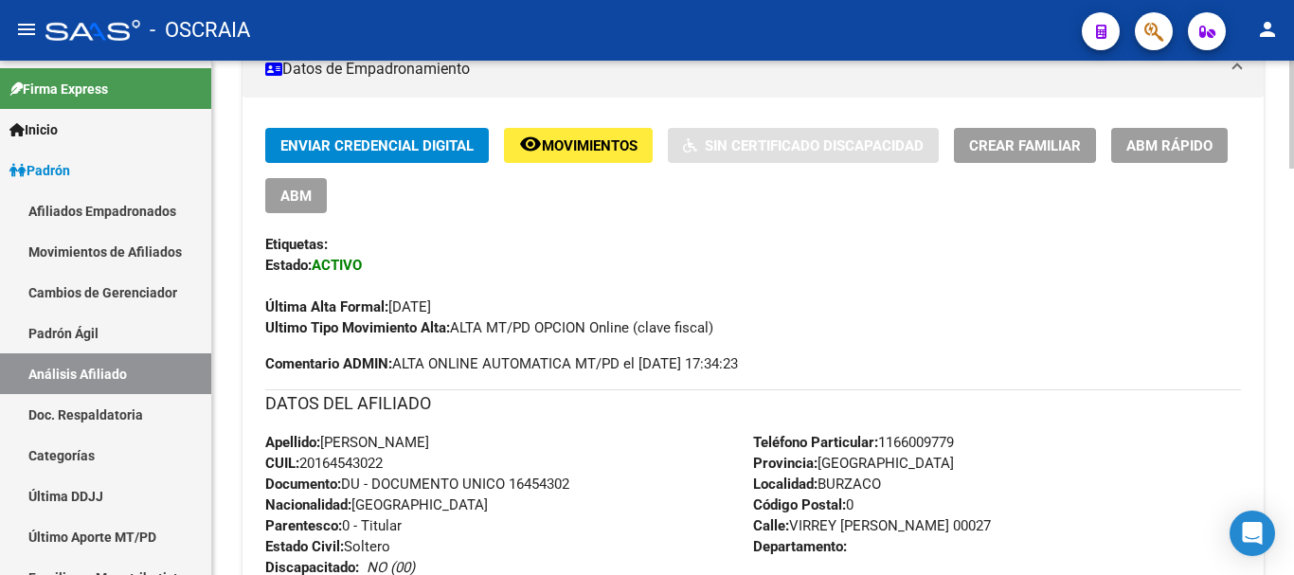
scroll to position [426, 0]
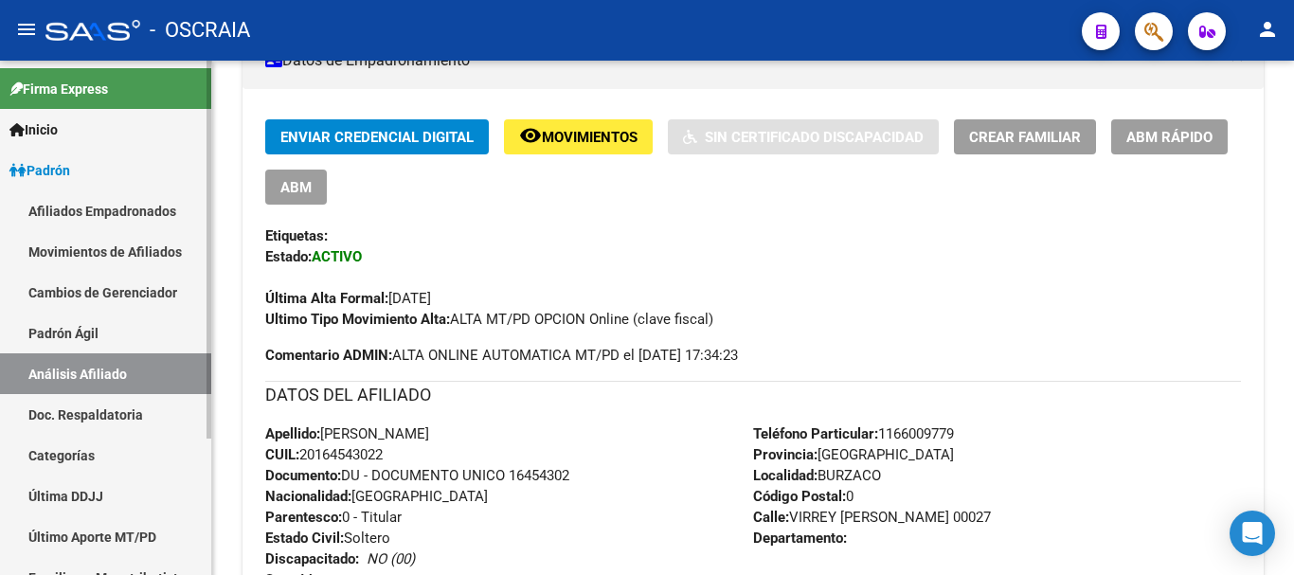
drag, startPoint x: 73, startPoint y: 318, endPoint x: 53, endPoint y: 367, distance: 52.3
click at [74, 321] on link "Padrón Ágil" at bounding box center [105, 333] width 211 height 41
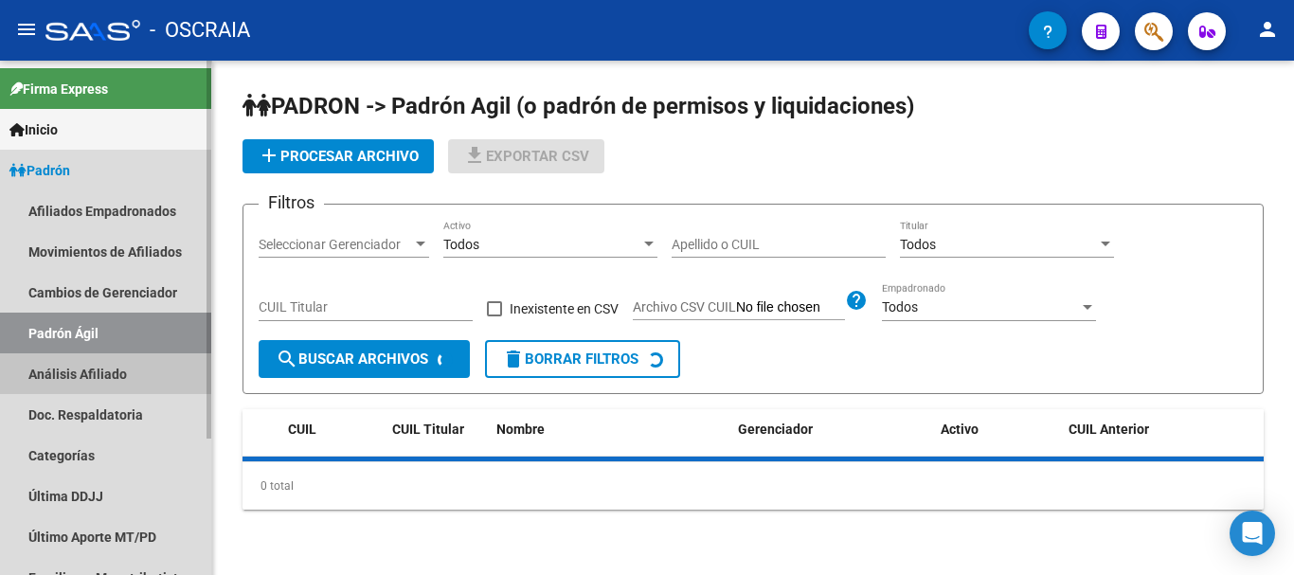
click at [53, 367] on link "Análisis Afiliado" at bounding box center [105, 373] width 211 height 41
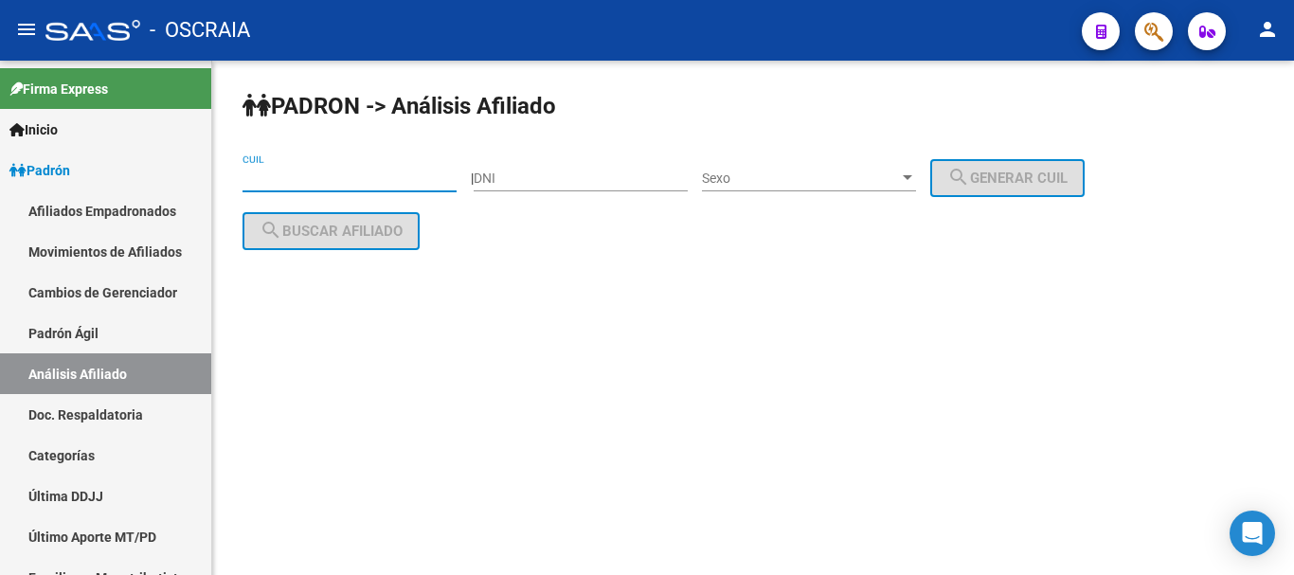
click at [334, 175] on input "CUIL" at bounding box center [350, 179] width 214 height 16
paste input "27-37361145-5"
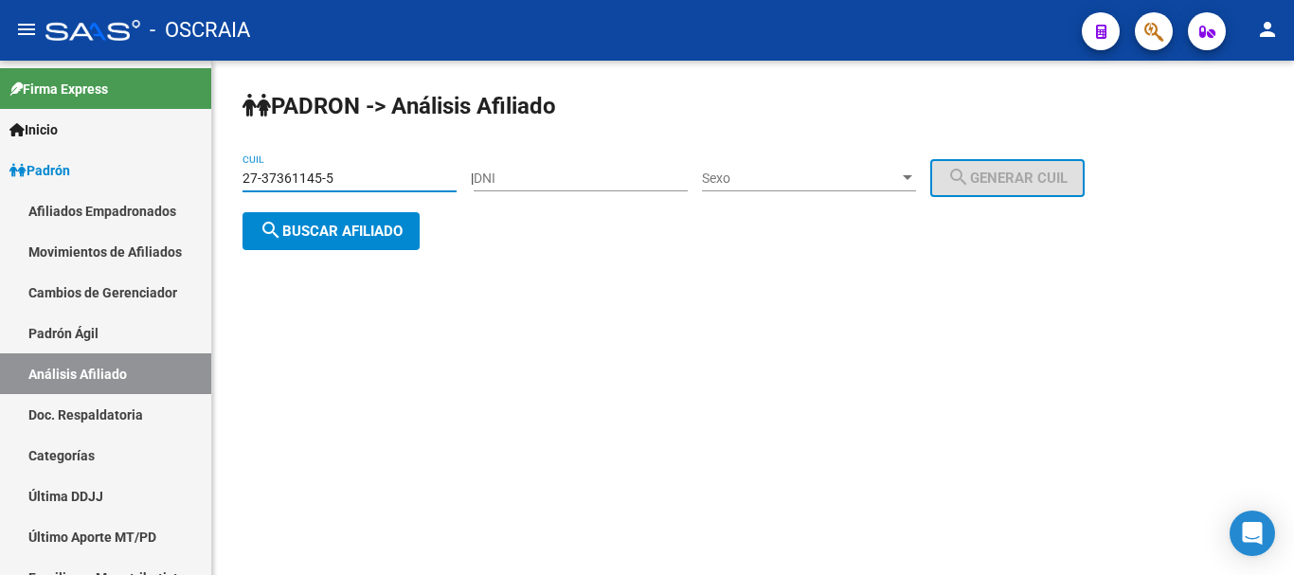
type input "27-37361145-5"
click at [345, 228] on span "search Buscar afiliado" at bounding box center [331, 231] width 143 height 17
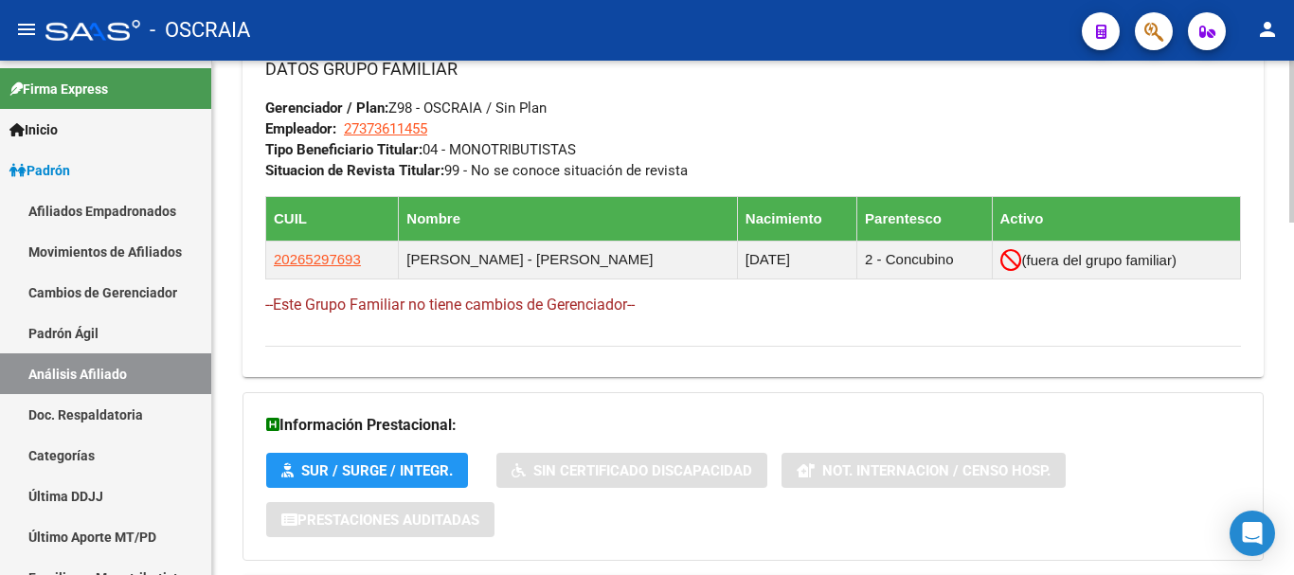
scroll to position [1116, 0]
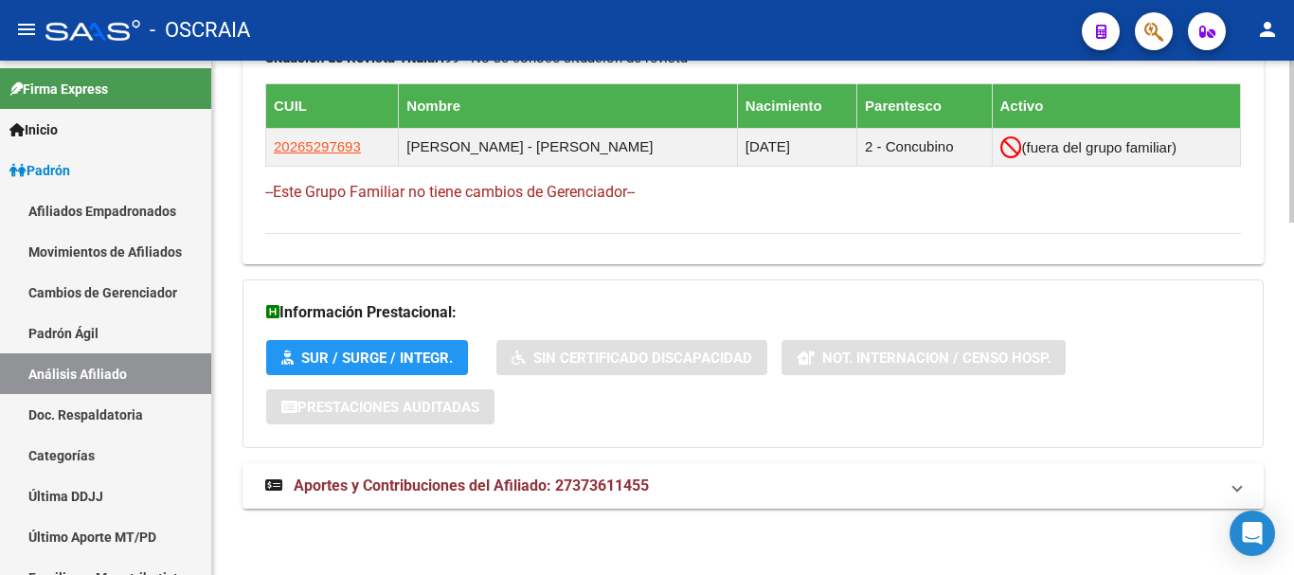
click at [441, 482] on span "Aportes y Contribuciones del Afiliado: 27373611455" at bounding box center [471, 486] width 355 height 18
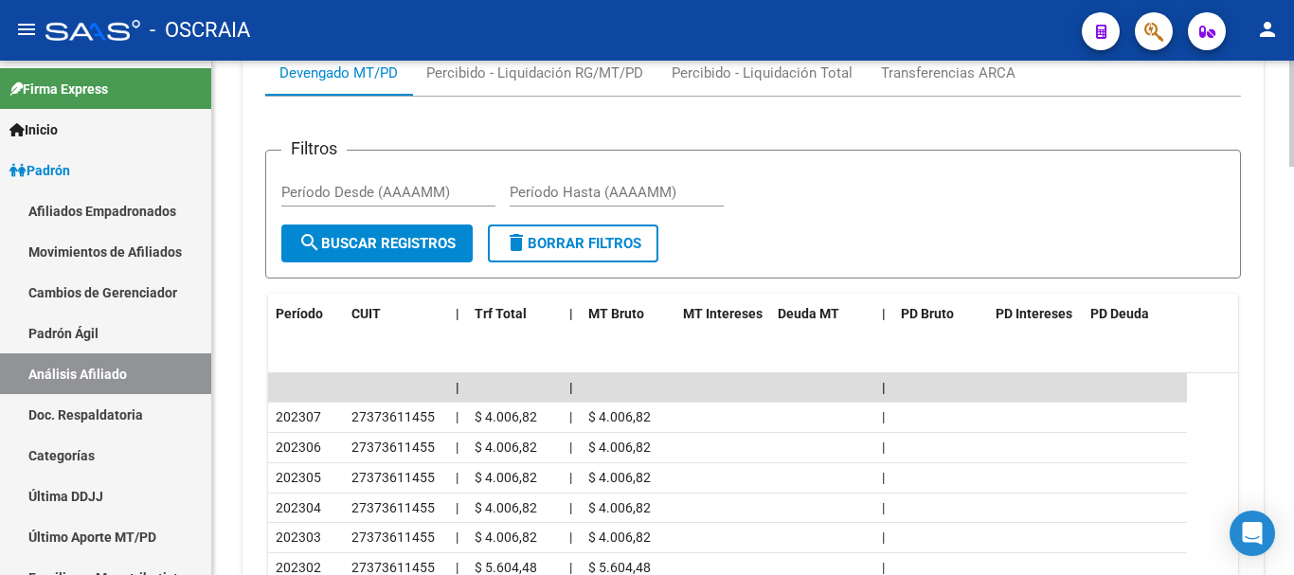
scroll to position [1590, 0]
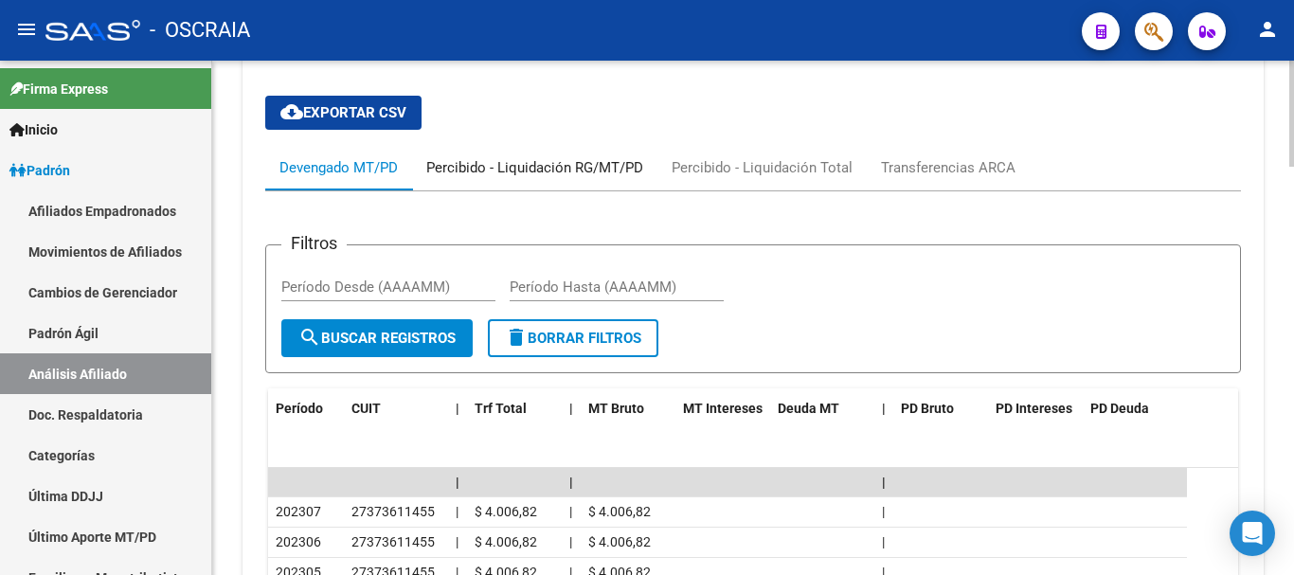
click at [539, 159] on div "Percibido - Liquidación RG/MT/PD" at bounding box center [534, 167] width 217 height 21
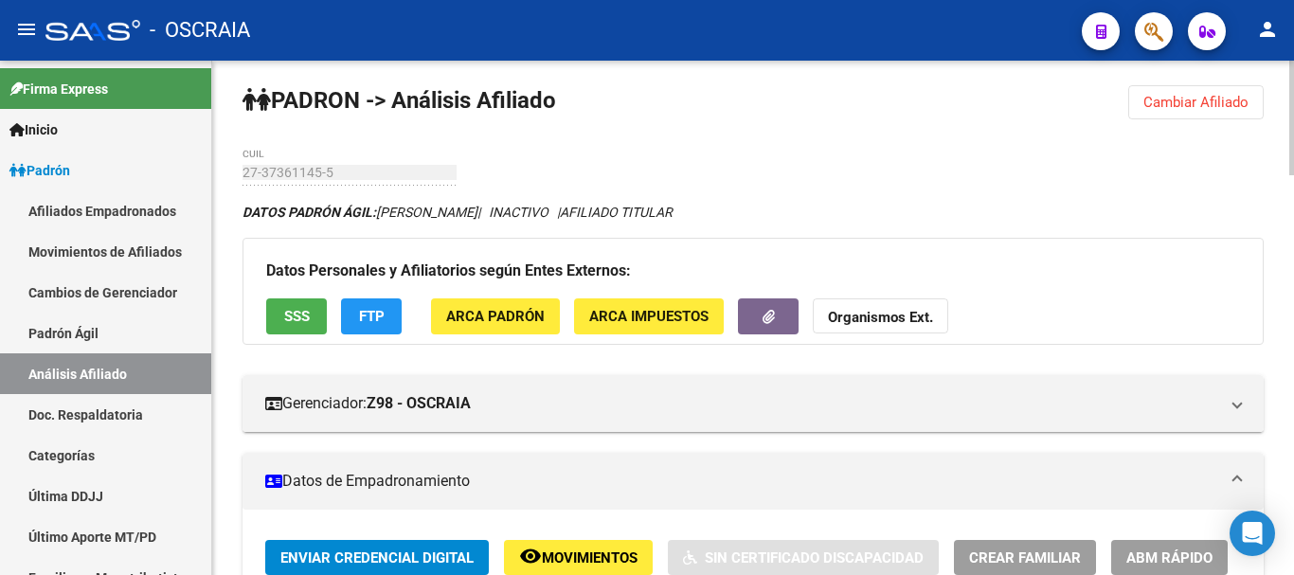
scroll to position [0, 0]
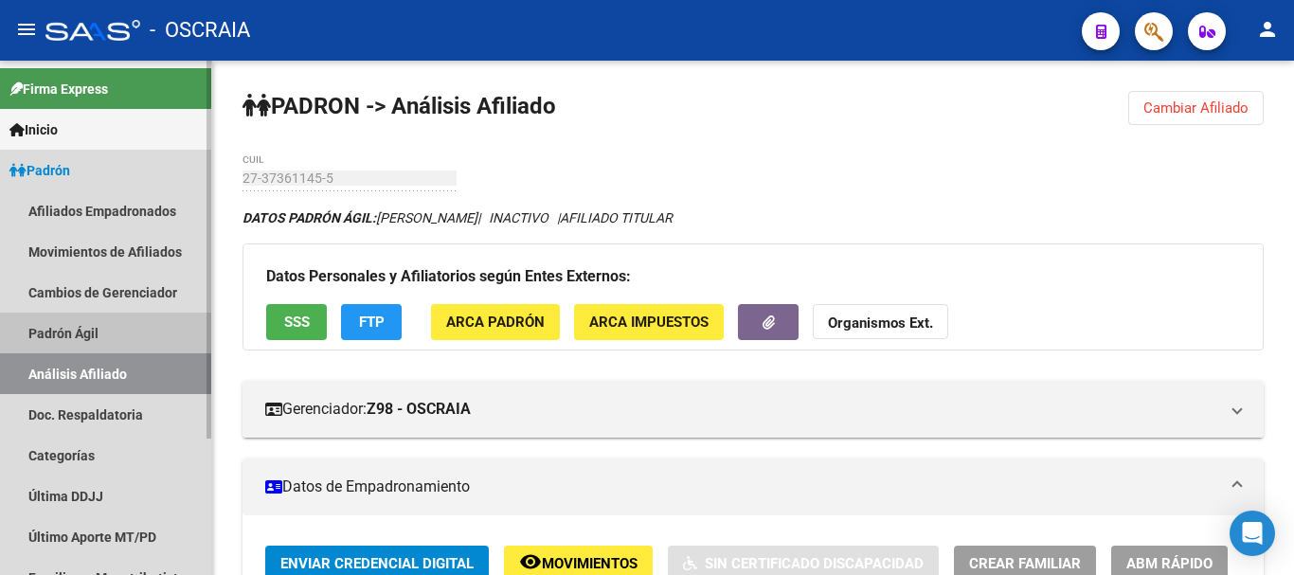
click at [88, 338] on link "Padrón Ágil" at bounding box center [105, 333] width 211 height 41
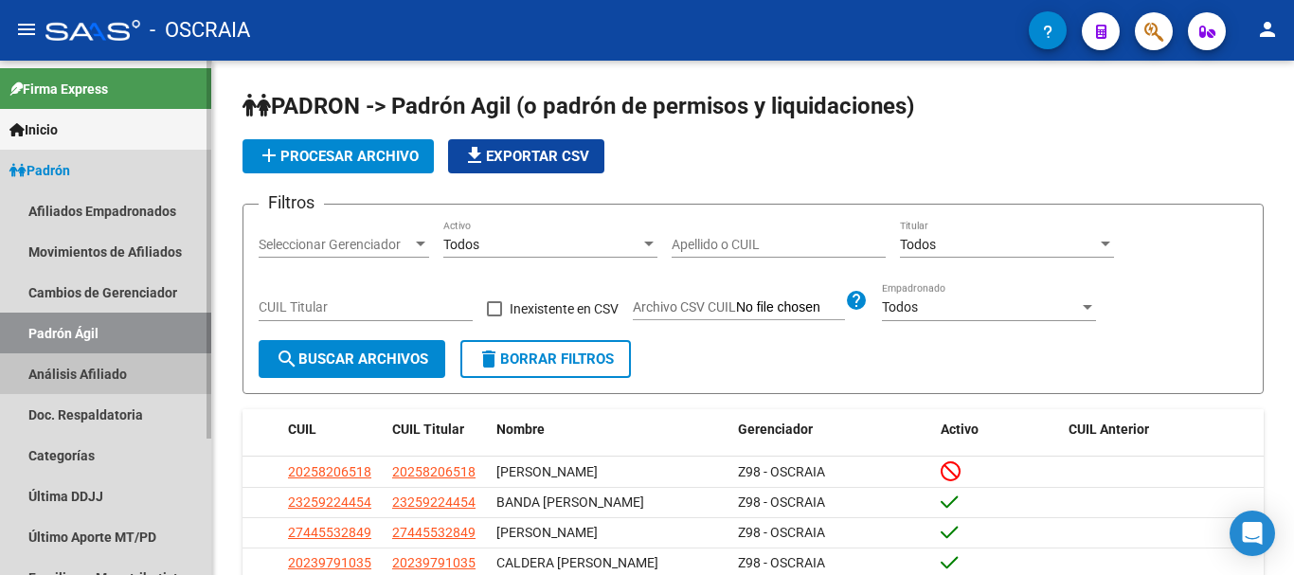
click at [82, 377] on link "Análisis Afiliado" at bounding box center [105, 373] width 211 height 41
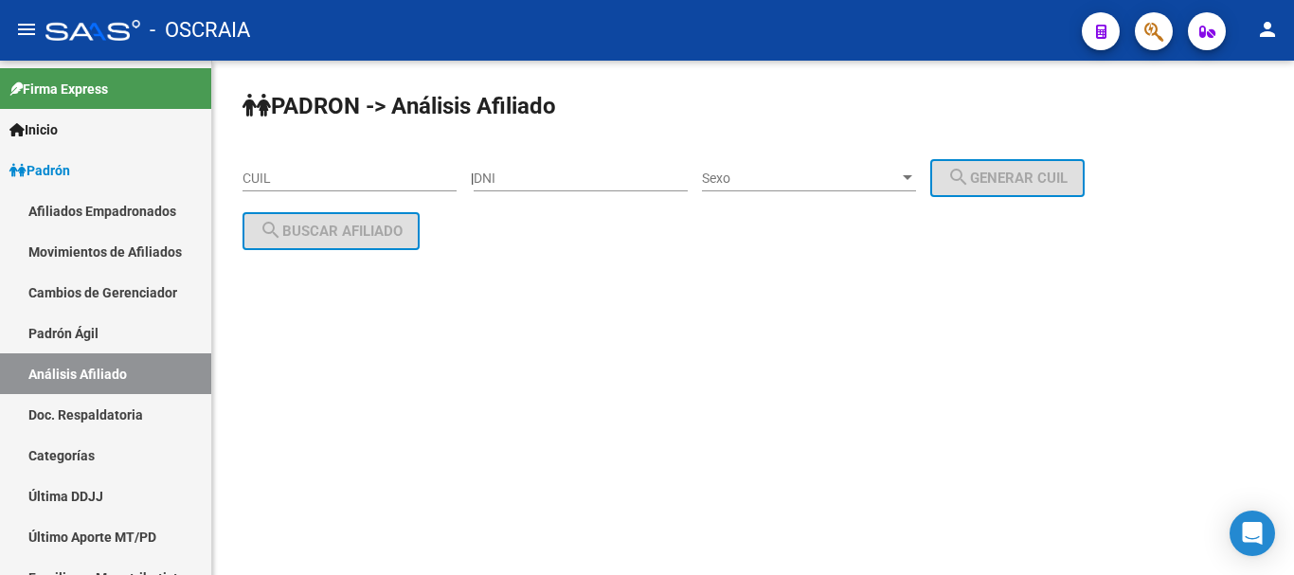
click at [298, 192] on div "CUIL" at bounding box center [350, 181] width 214 height 54
click at [310, 175] on input "CUIL" at bounding box center [350, 179] width 214 height 16
